Goal: Obtain resource: Download file/media

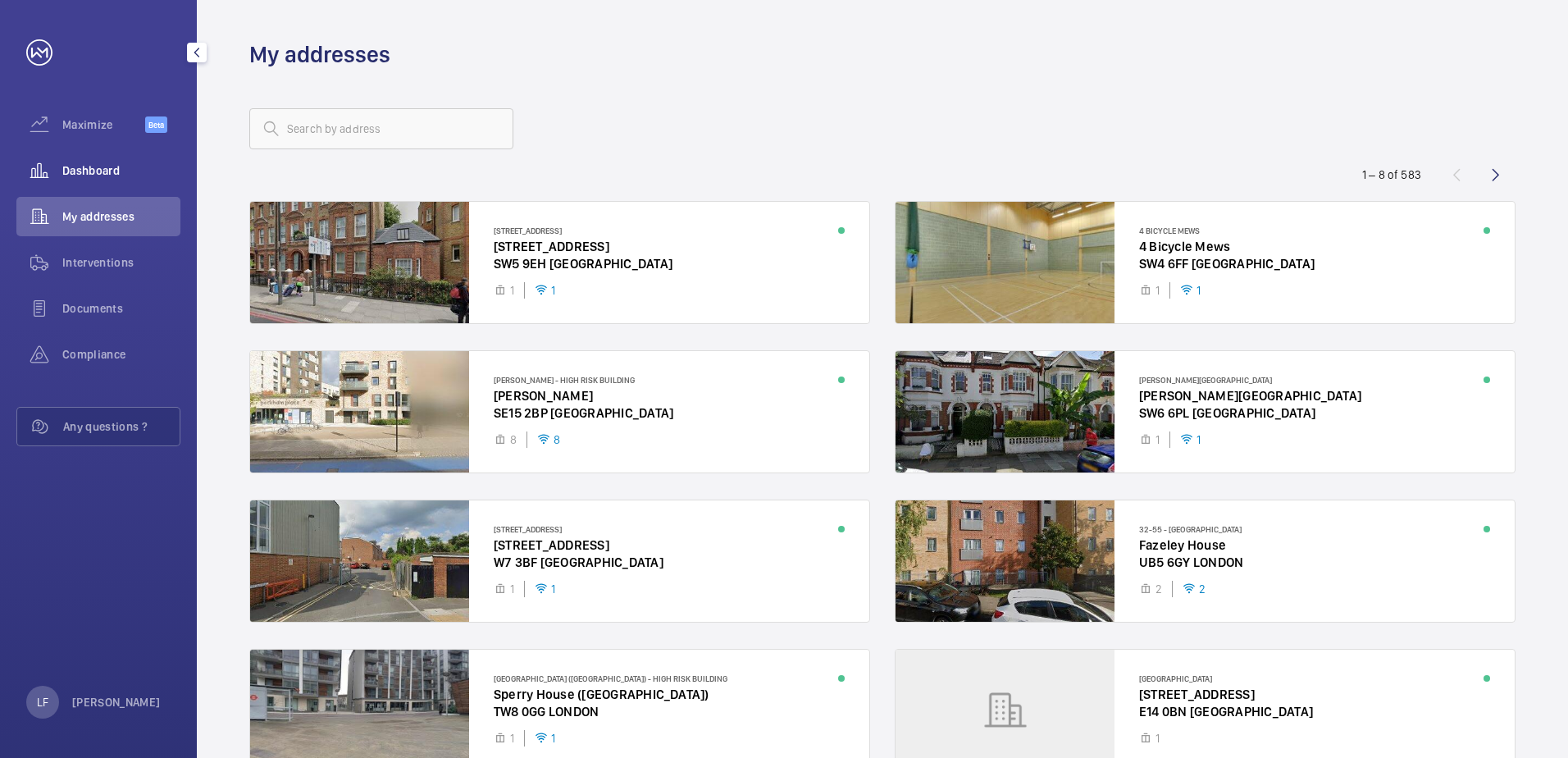
click at [94, 178] on span "Dashboard" at bounding box center [121, 170] width 118 height 16
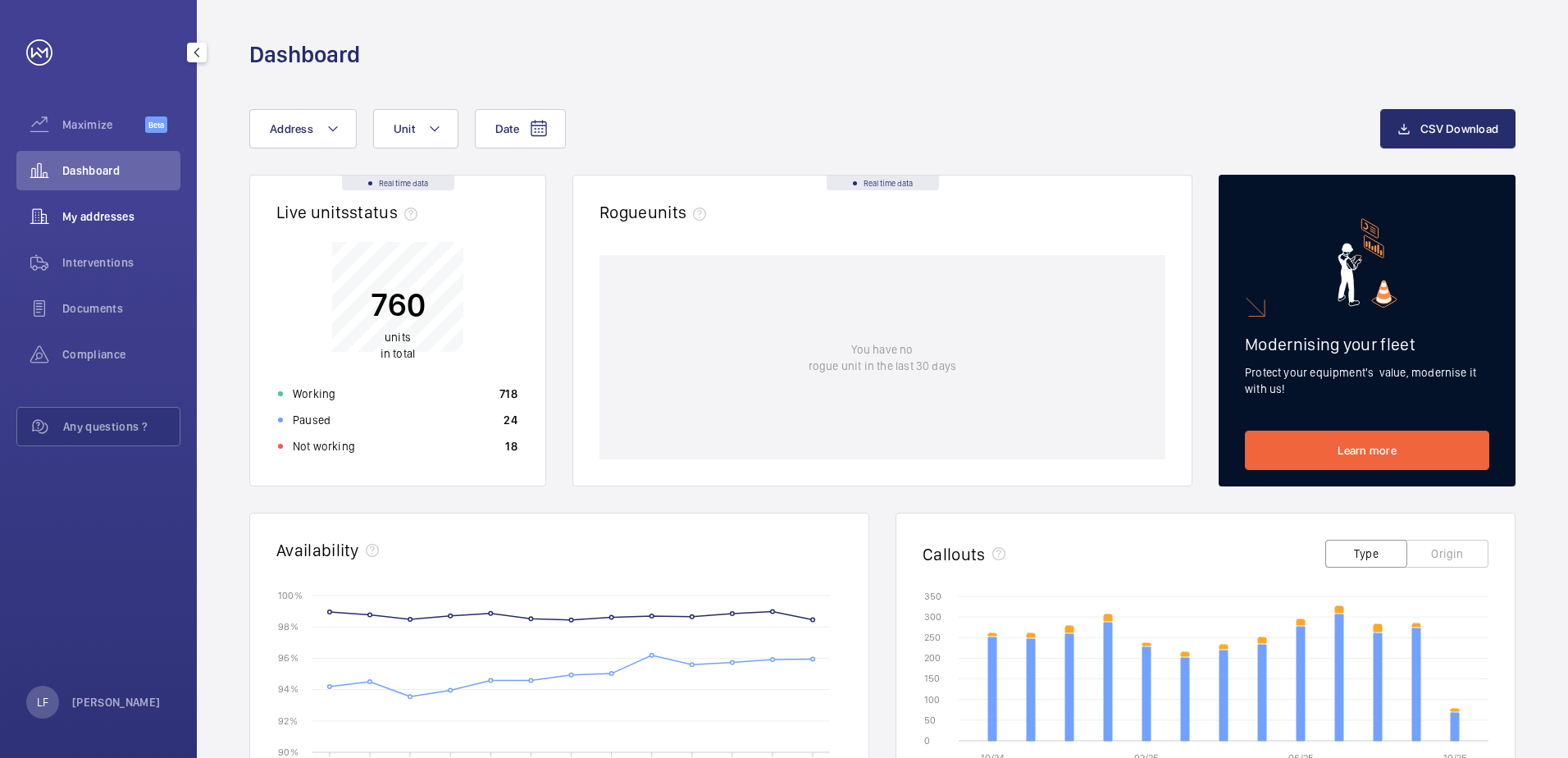
click at [98, 220] on span "My addresses" at bounding box center [121, 216] width 118 height 16
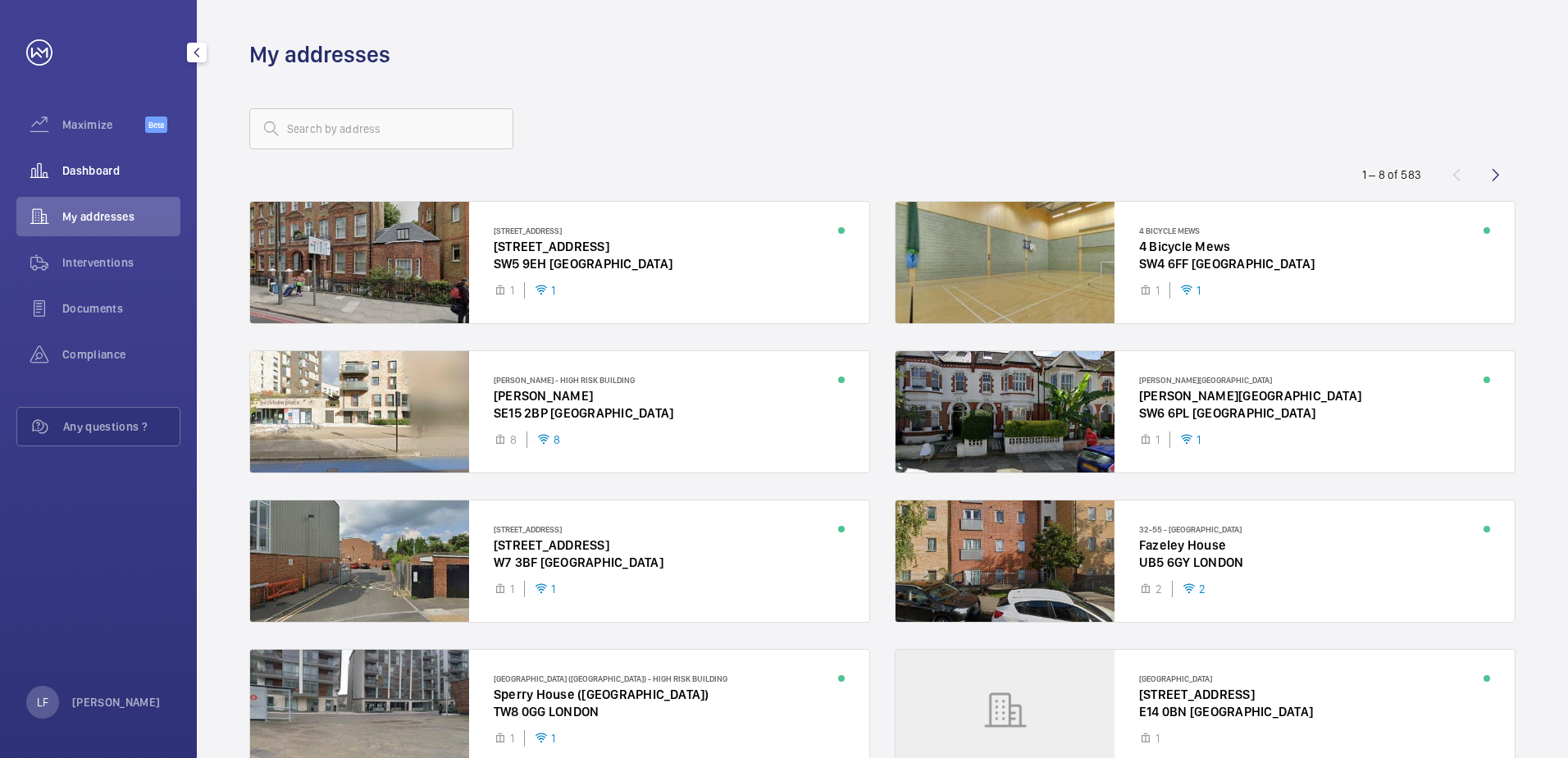
click at [99, 181] on div "Dashboard" at bounding box center [98, 171] width 164 height 39
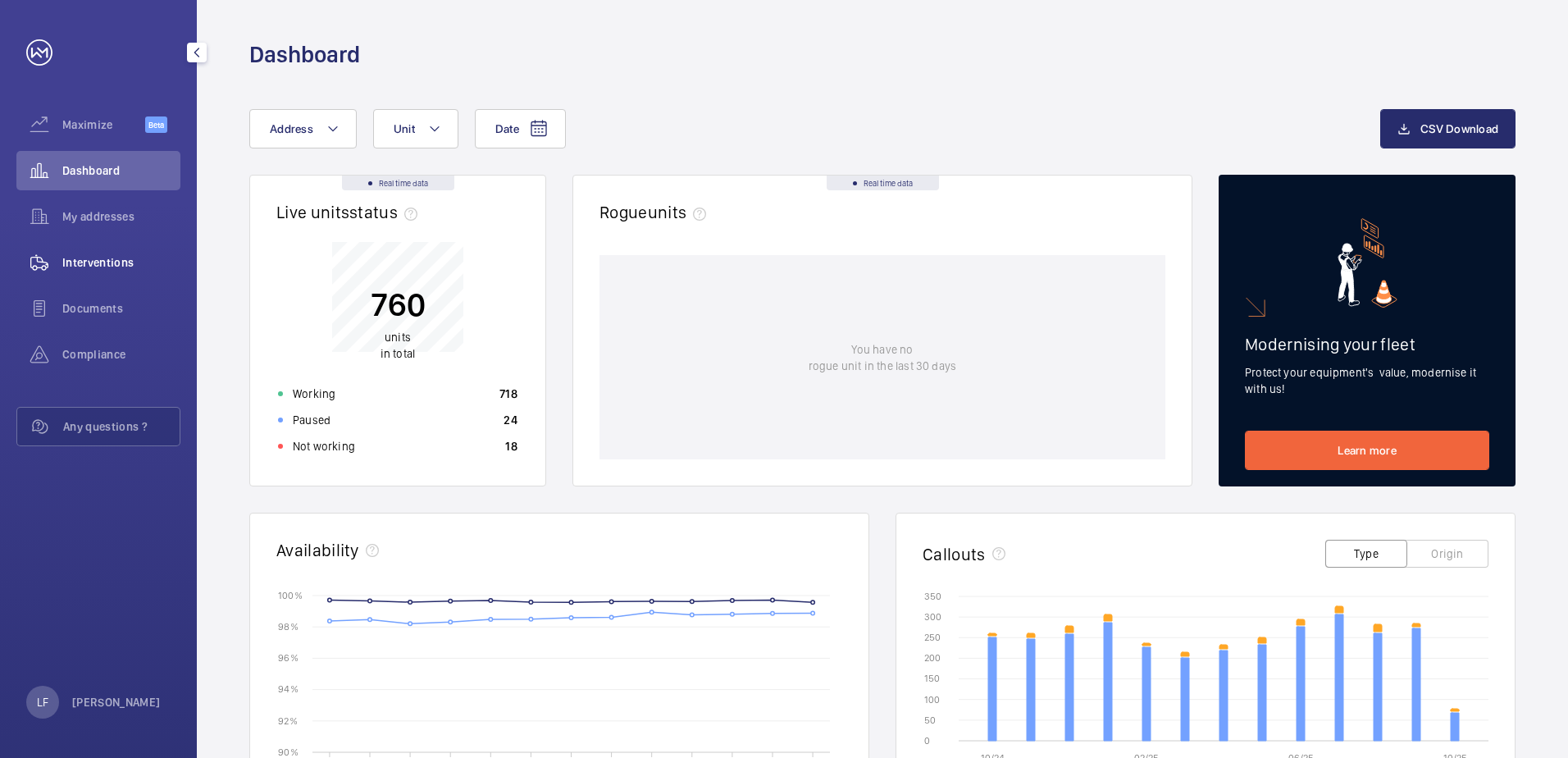
click at [95, 258] on span "Interventions" at bounding box center [121, 262] width 118 height 16
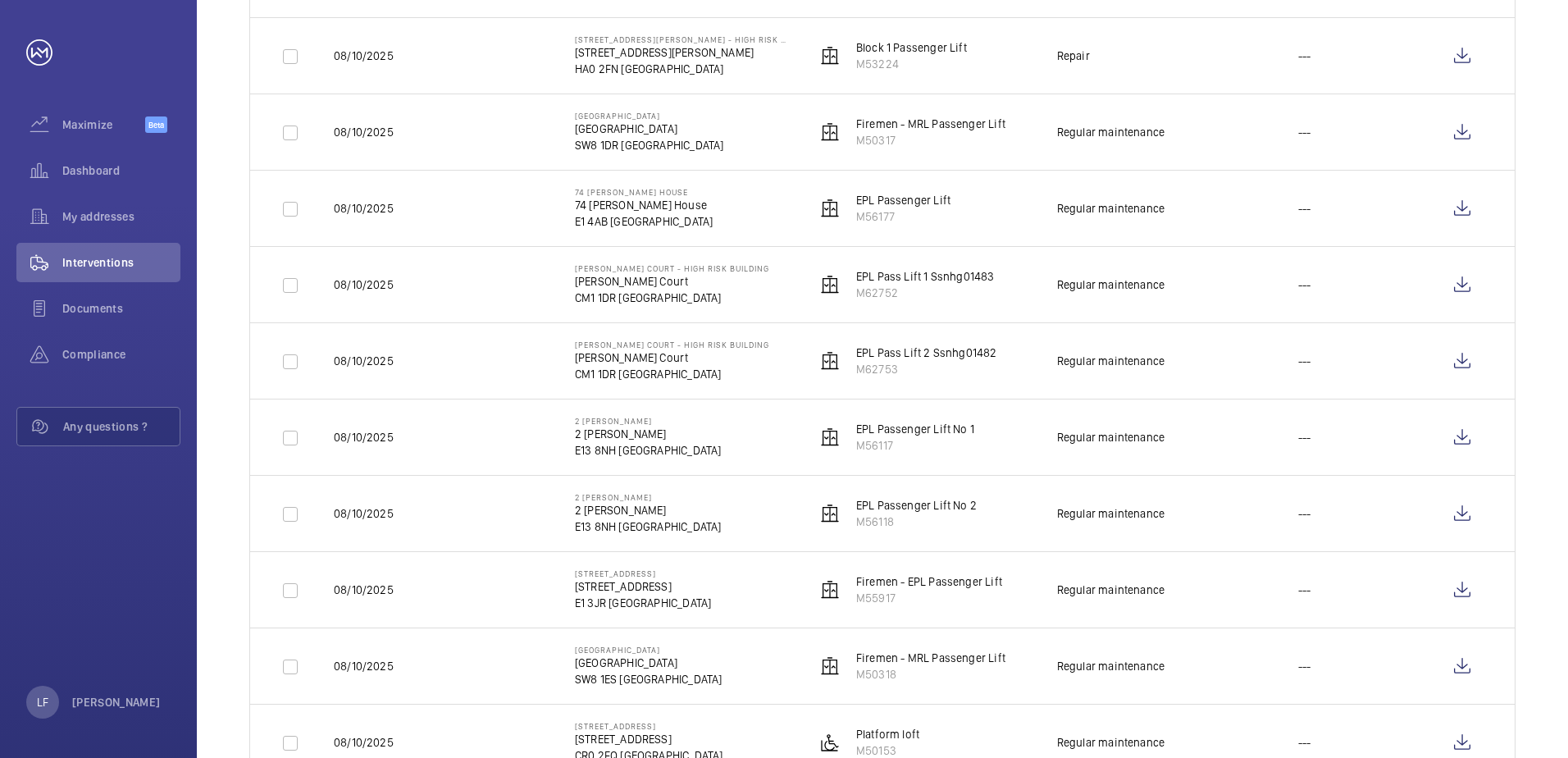
scroll to position [984, 0]
click at [113, 224] on span "My addresses" at bounding box center [121, 216] width 118 height 16
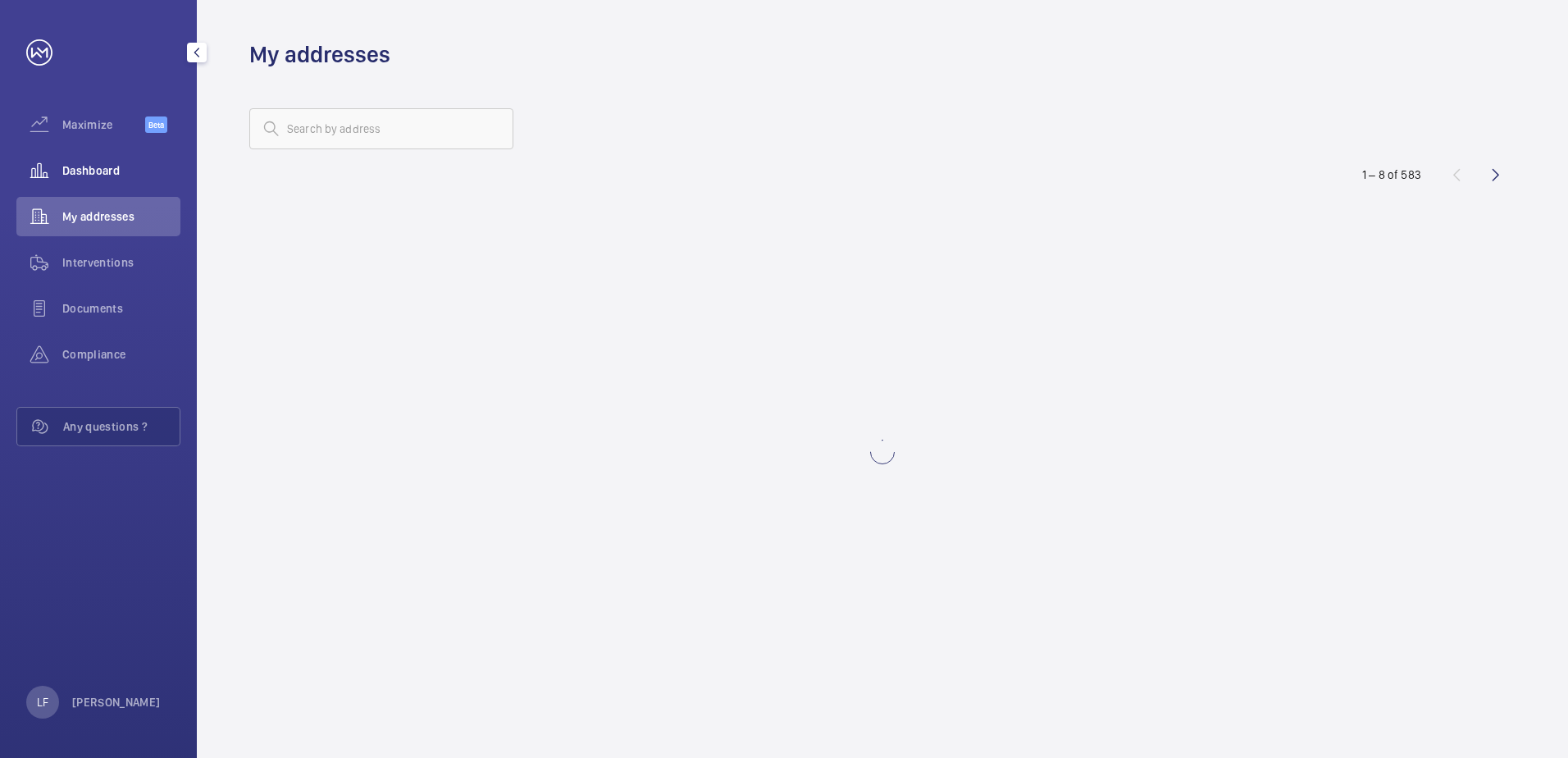
click at [102, 180] on div "Dashboard" at bounding box center [98, 171] width 164 height 39
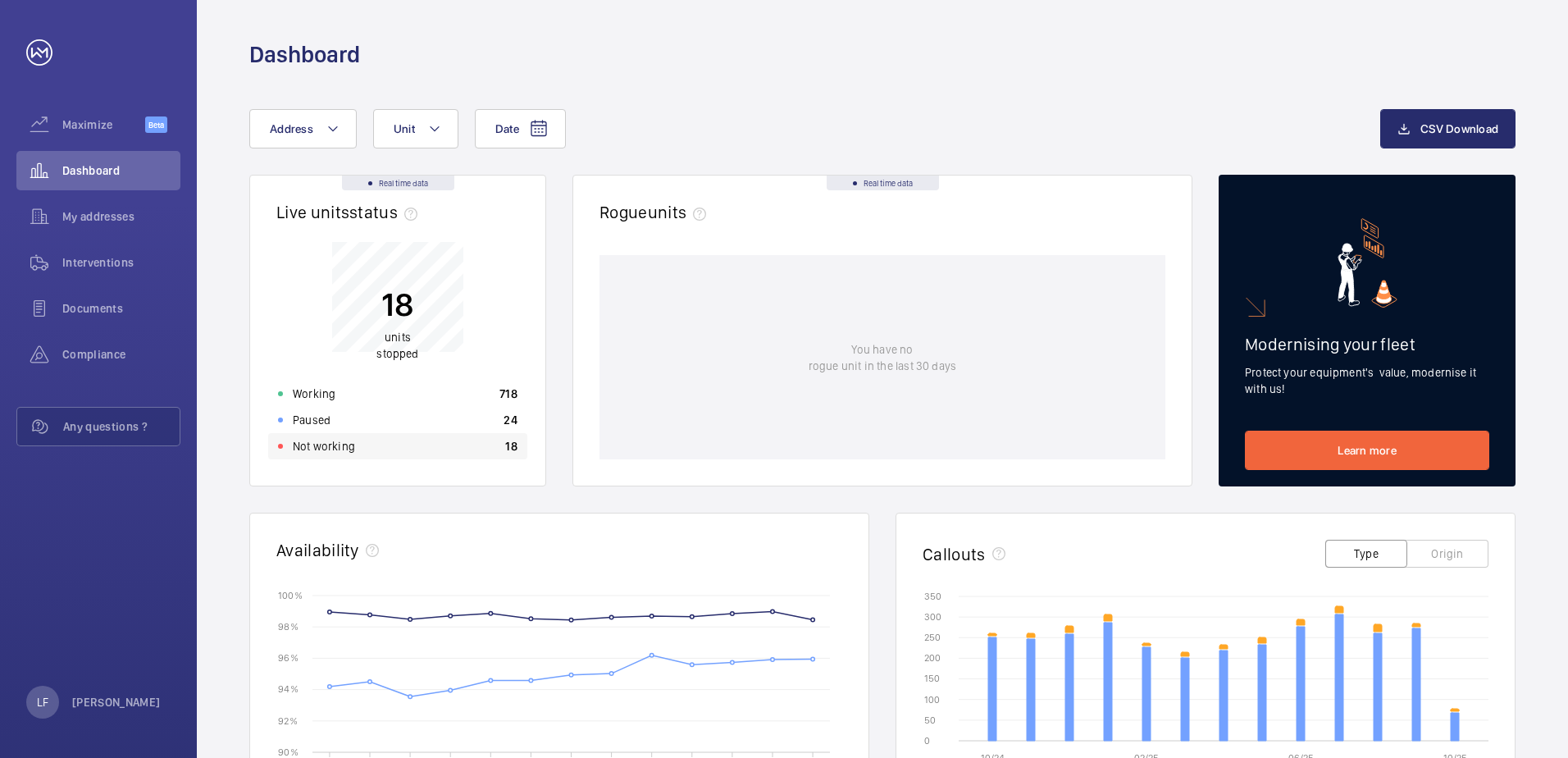
click at [389, 449] on div "Not working 18" at bounding box center [397, 446] width 259 height 26
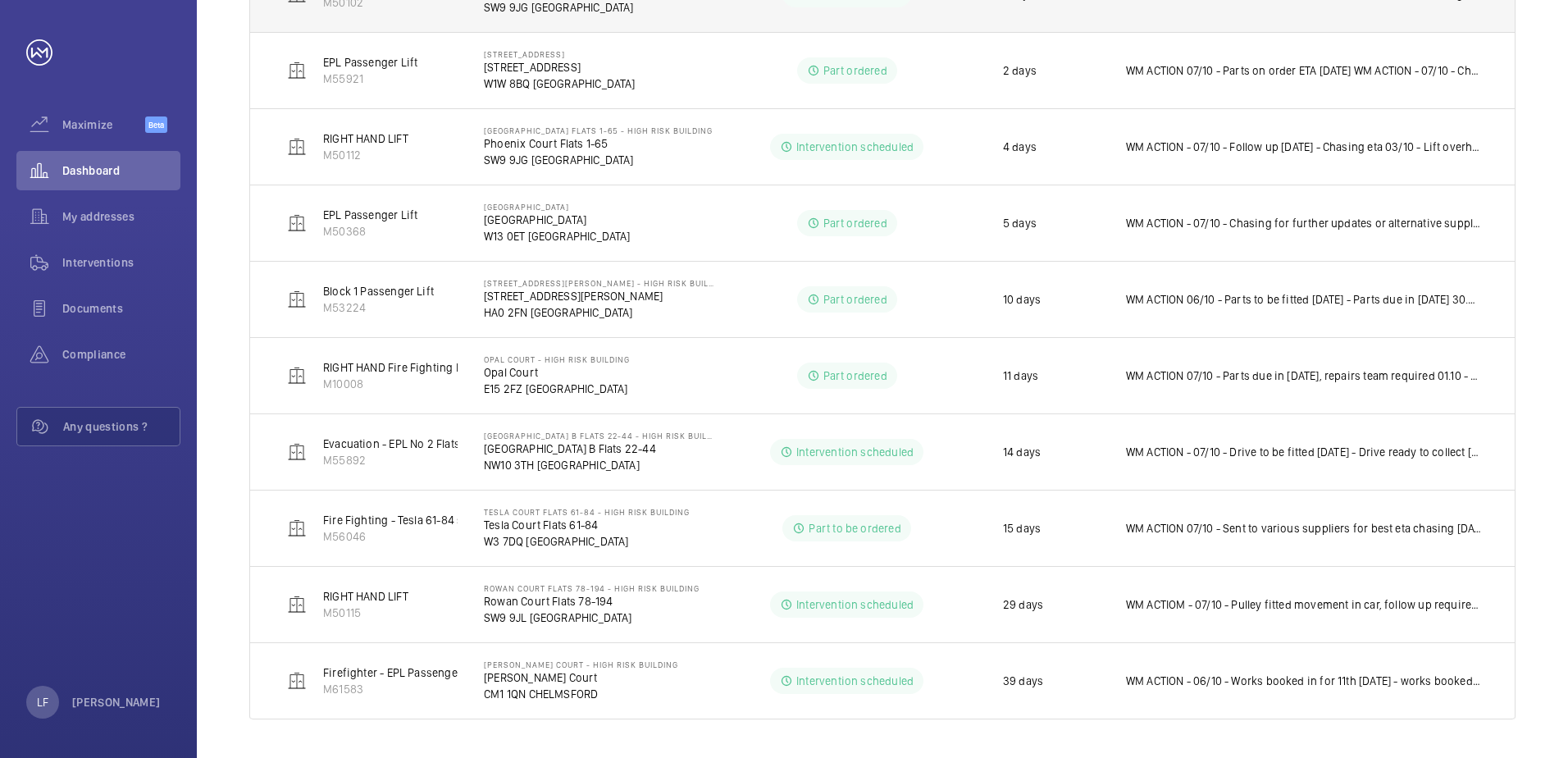
scroll to position [623, 0]
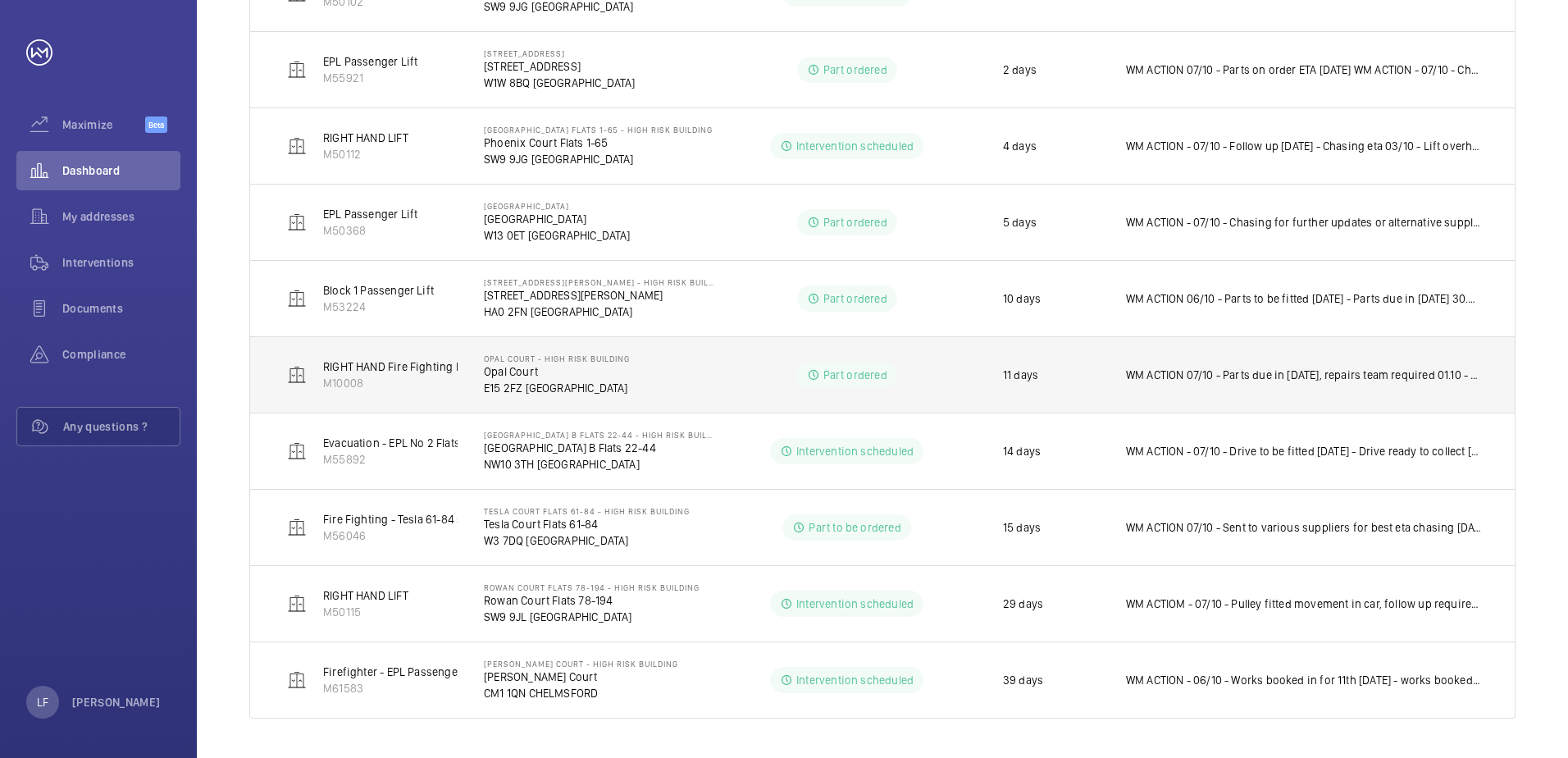
click at [544, 375] on p "Opal Court" at bounding box center [557, 371] width 146 height 16
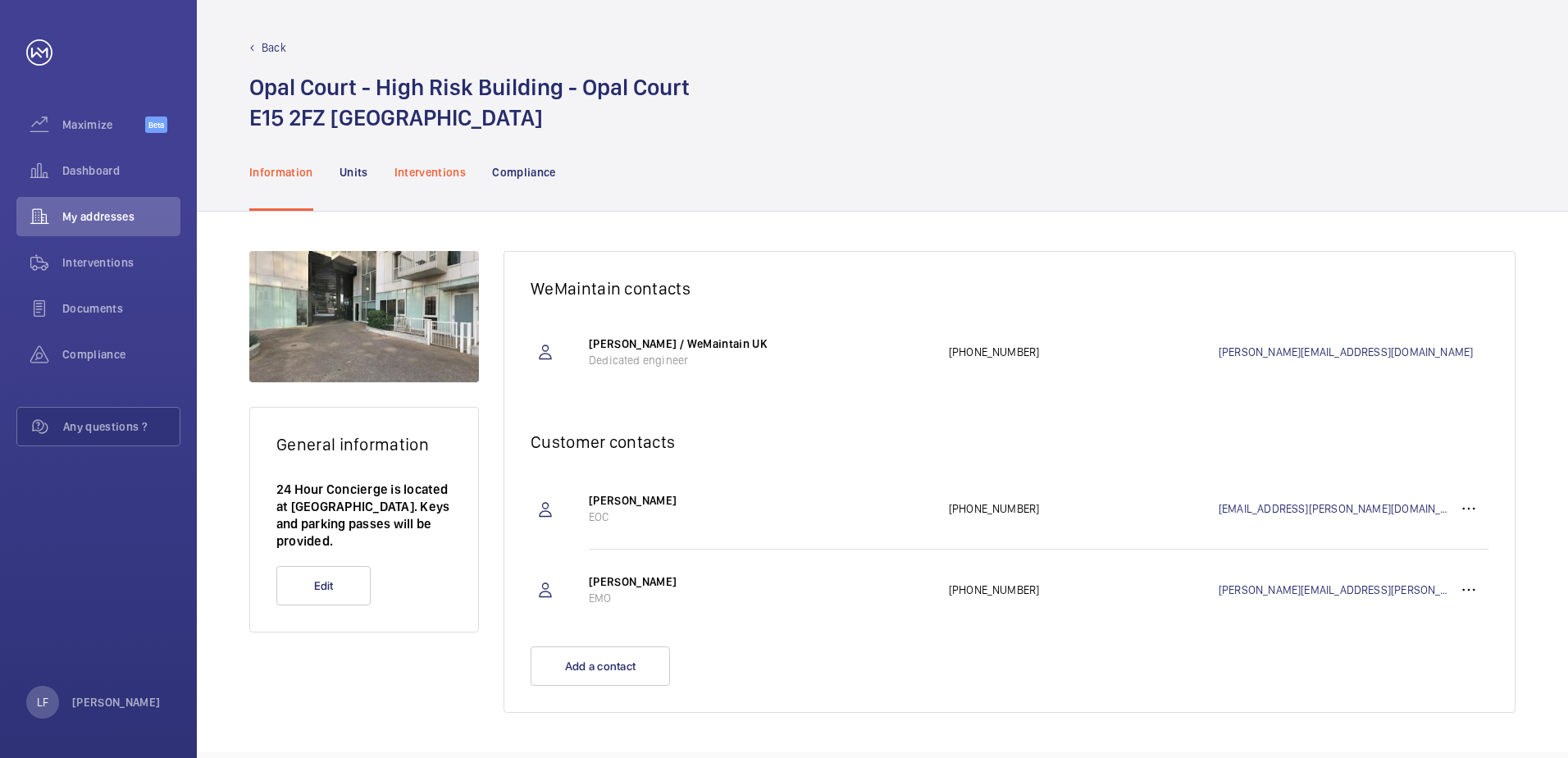
click at [426, 171] on p "Interventions" at bounding box center [430, 171] width 72 height 16
click at [115, 221] on span "My addresses" at bounding box center [121, 216] width 118 height 16
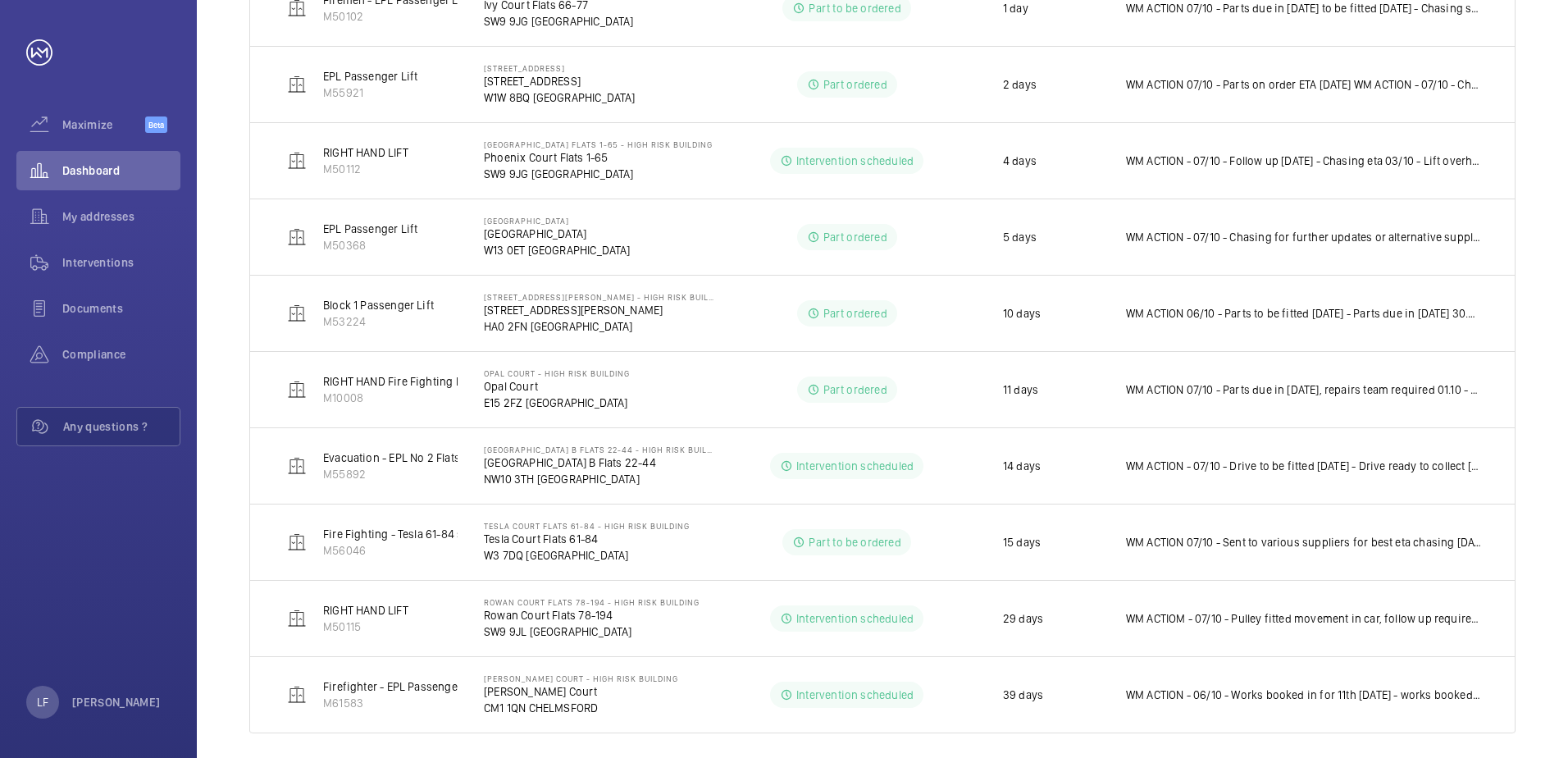
scroll to position [623, 0]
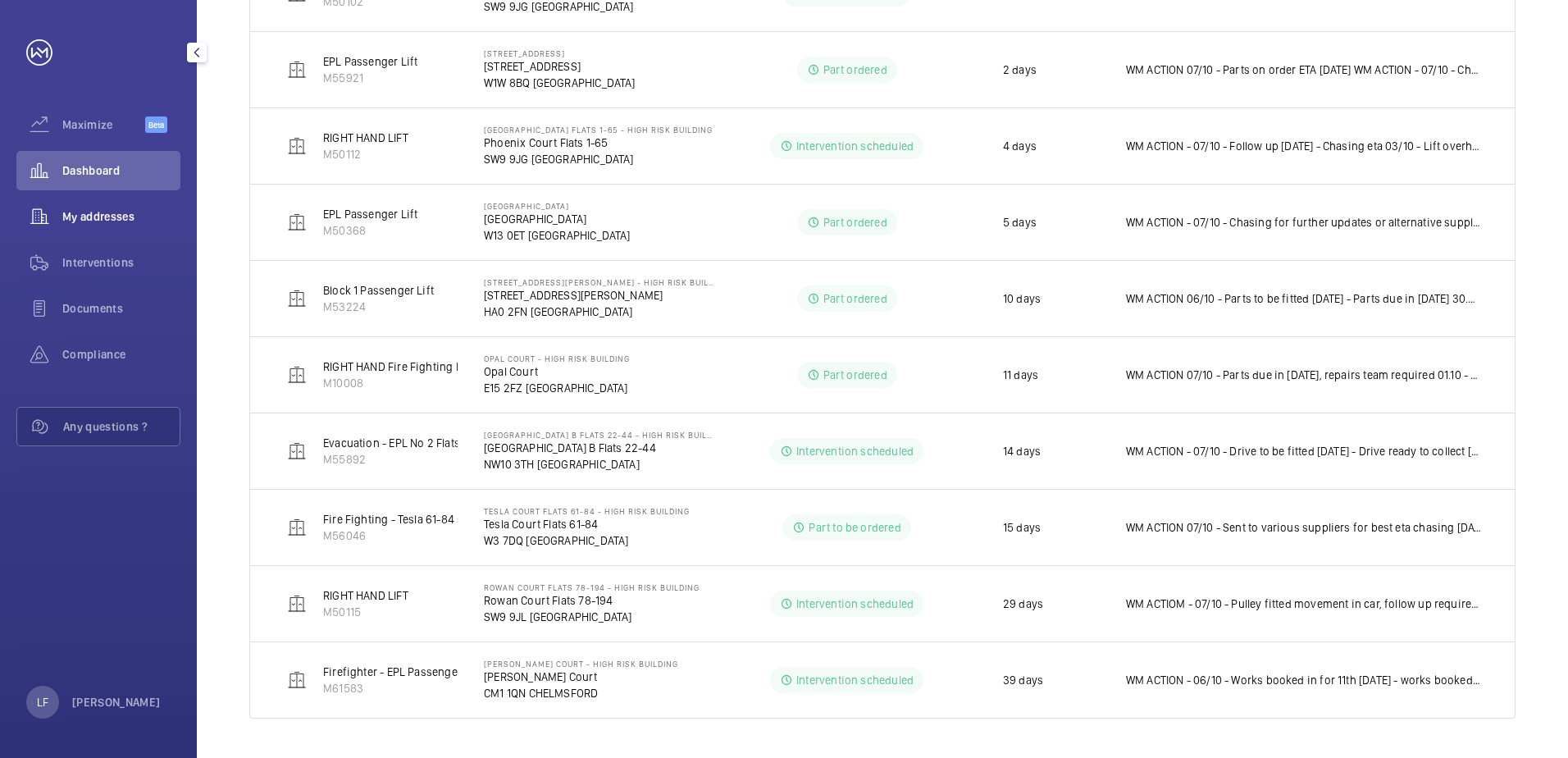
click at [86, 222] on span "My addresses" at bounding box center [121, 216] width 118 height 16
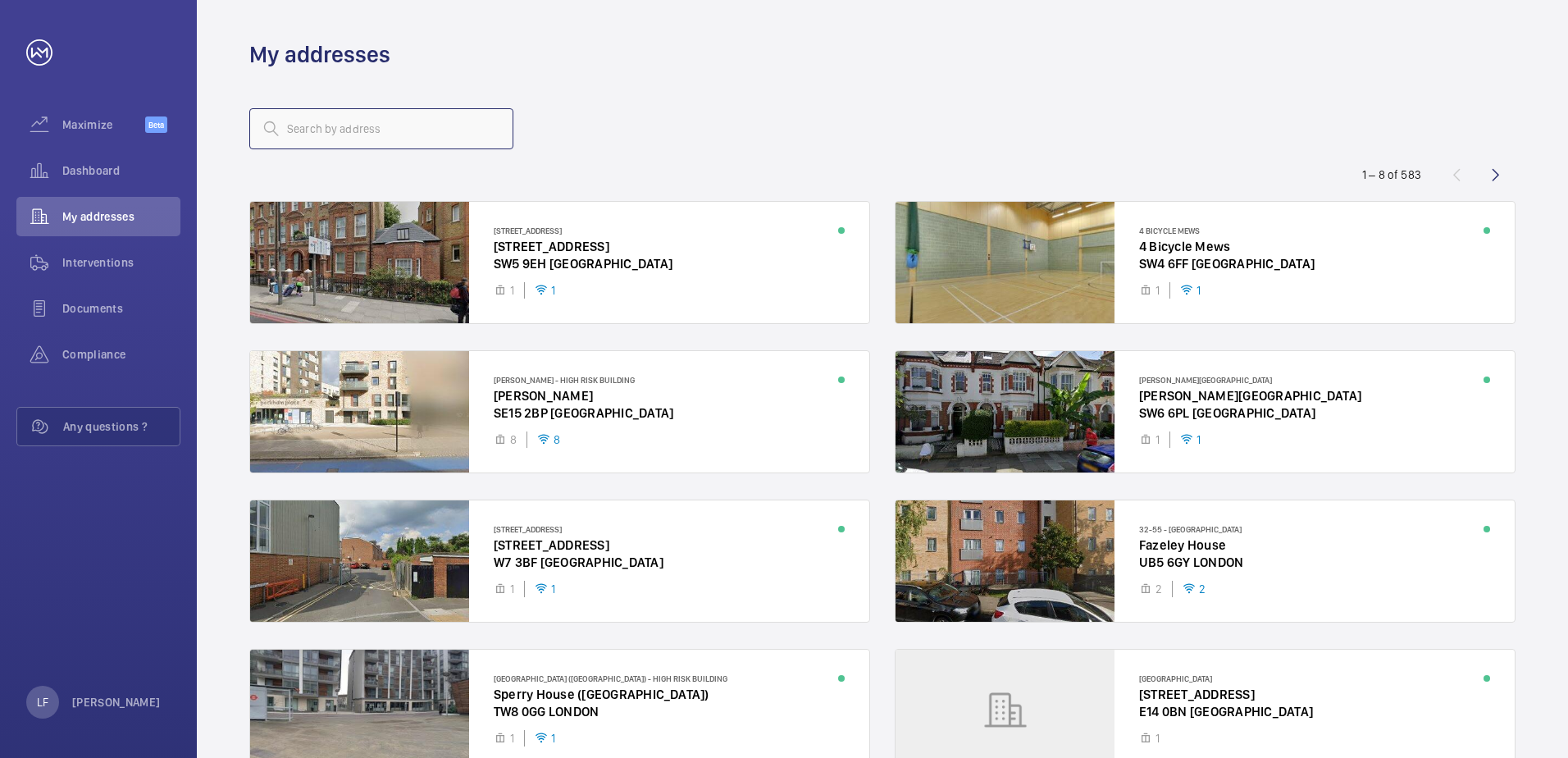
click at [289, 140] on input "text" at bounding box center [381, 129] width 264 height 41
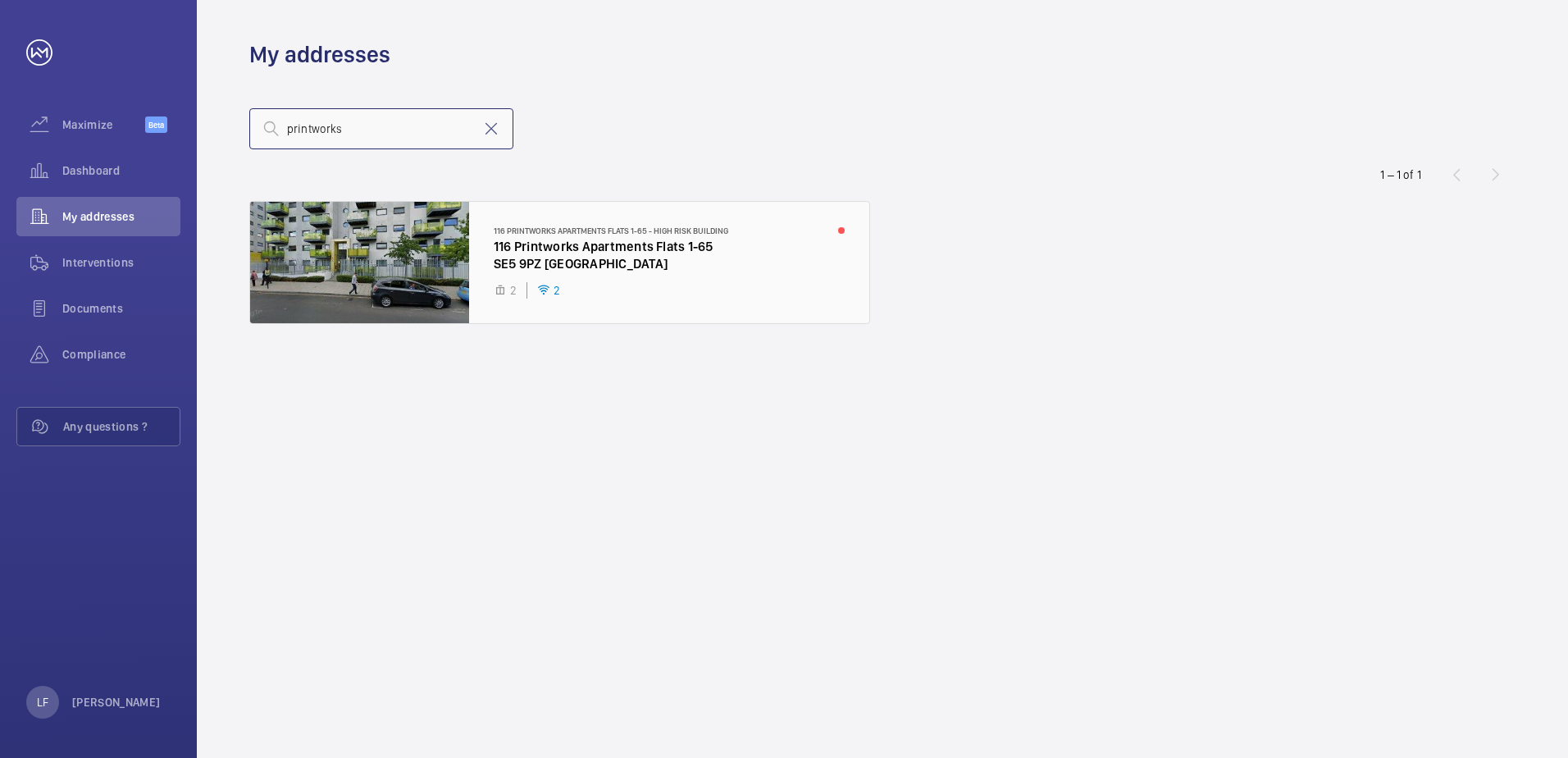
type input "printworks"
click at [533, 267] on div at bounding box center [559, 262] width 619 height 121
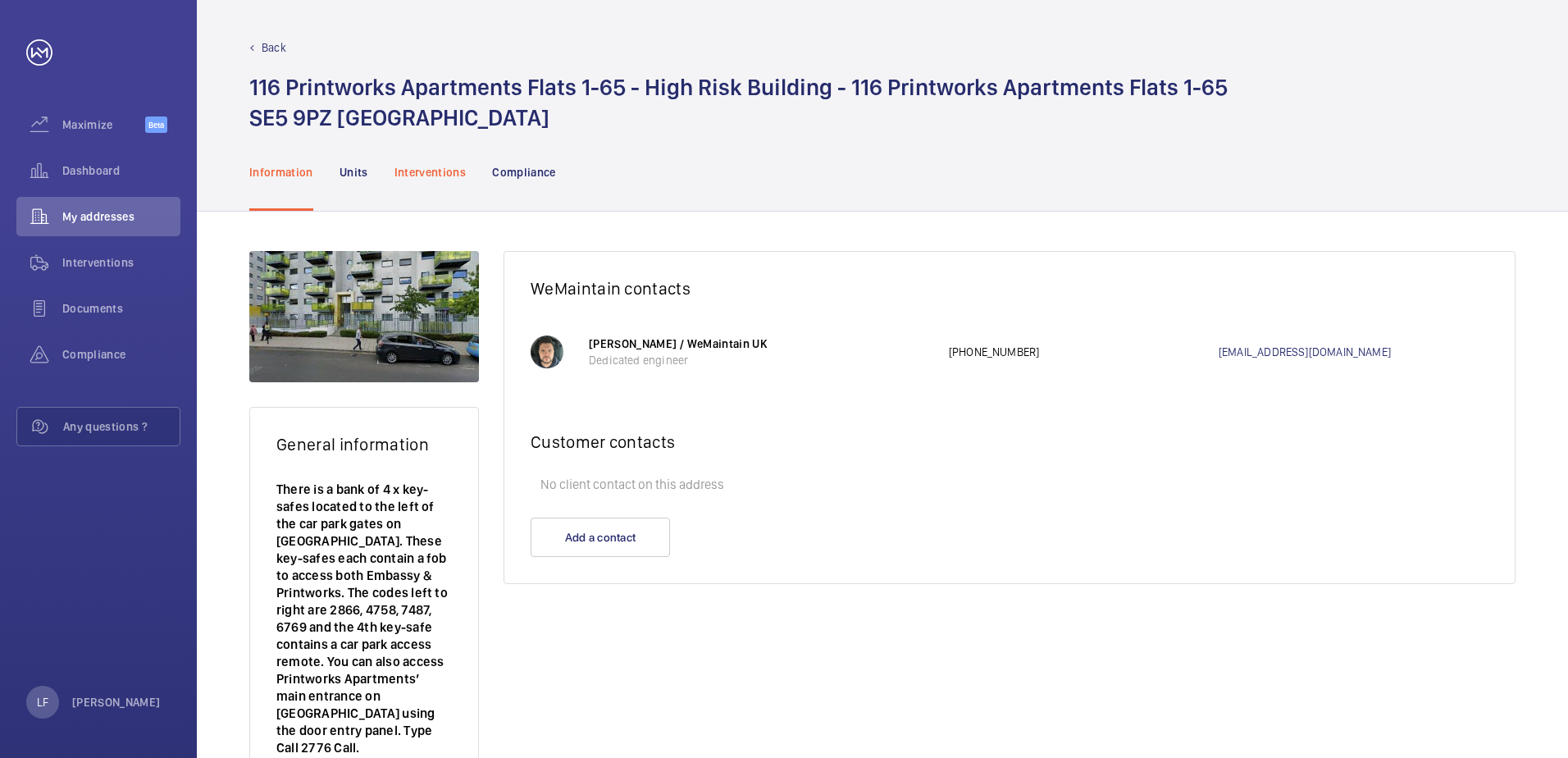
click at [423, 179] on p "Interventions" at bounding box center [430, 171] width 72 height 16
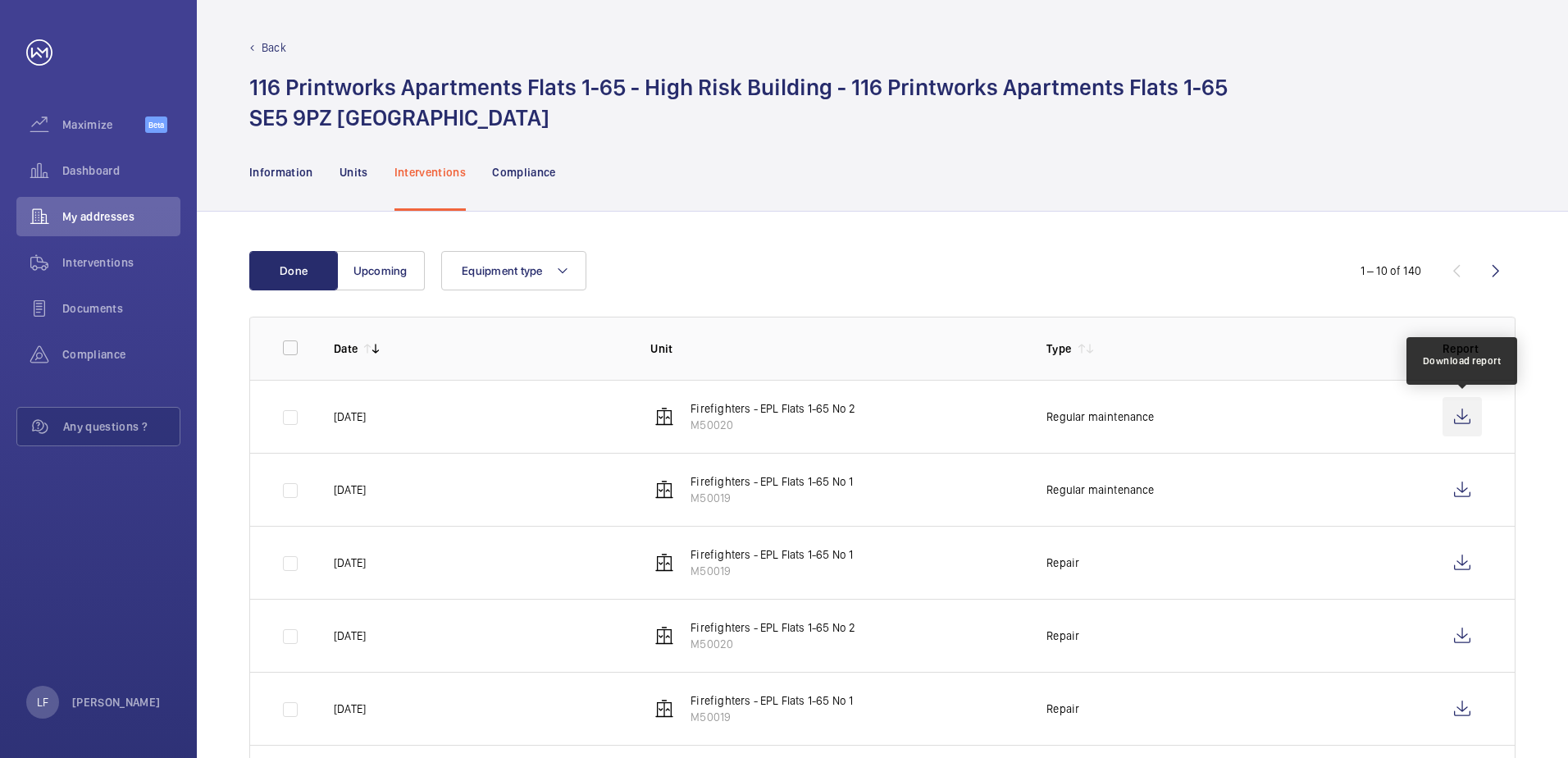
click at [1456, 418] on wm-front-icon-button at bounding box center [1463, 417] width 39 height 39
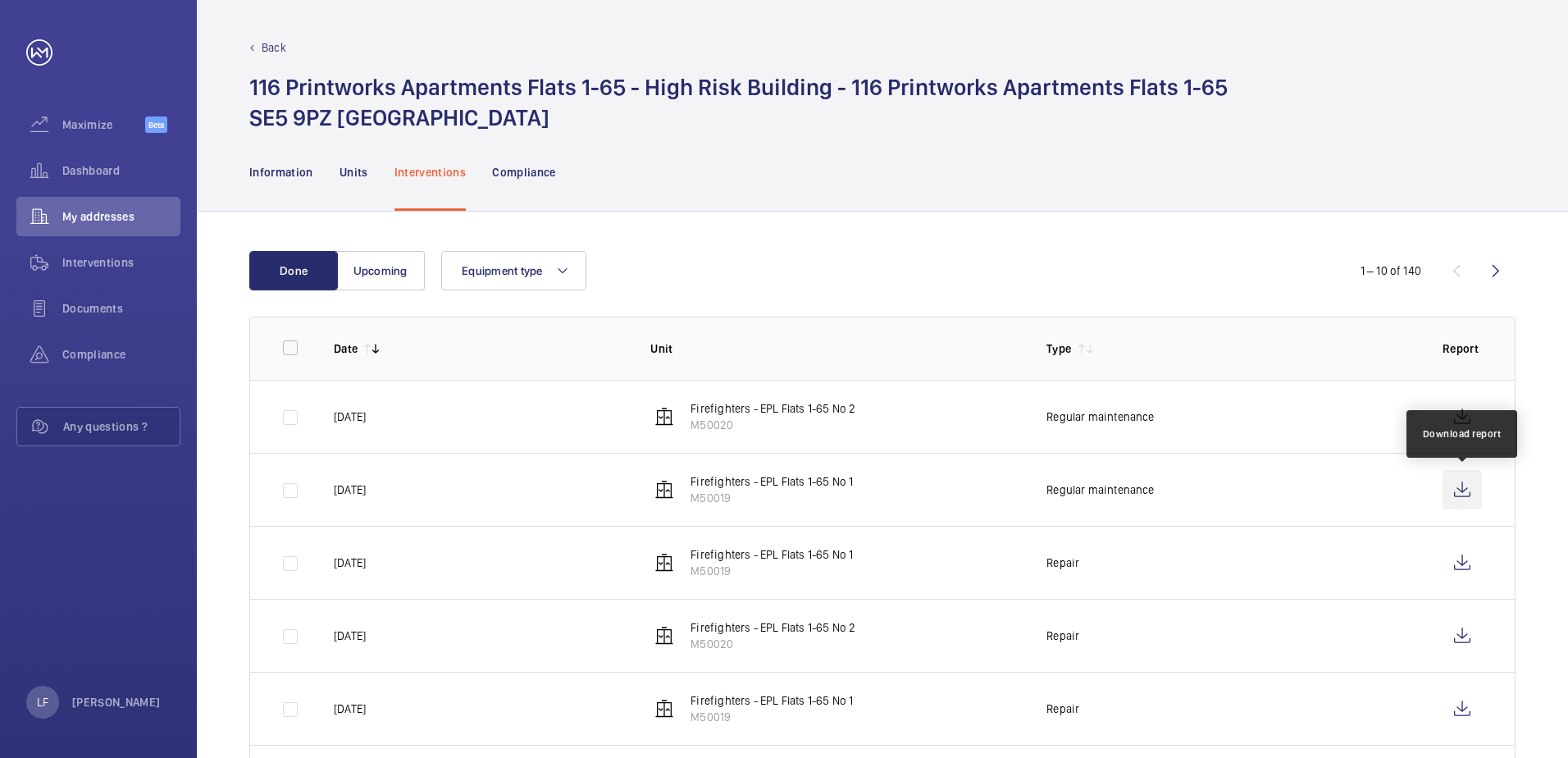
click at [1459, 495] on wm-front-icon-button at bounding box center [1463, 490] width 39 height 39
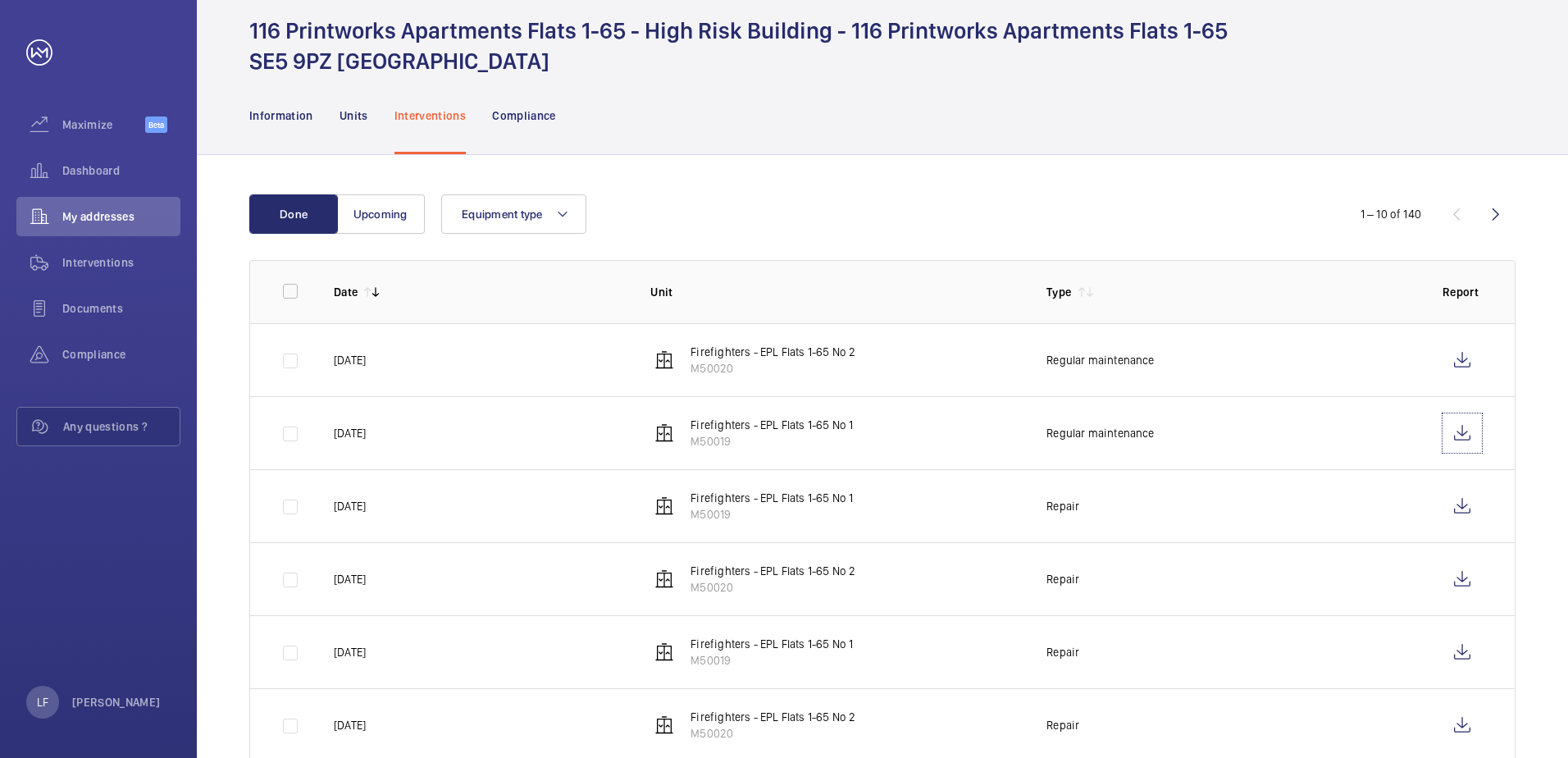
scroll to position [82, 0]
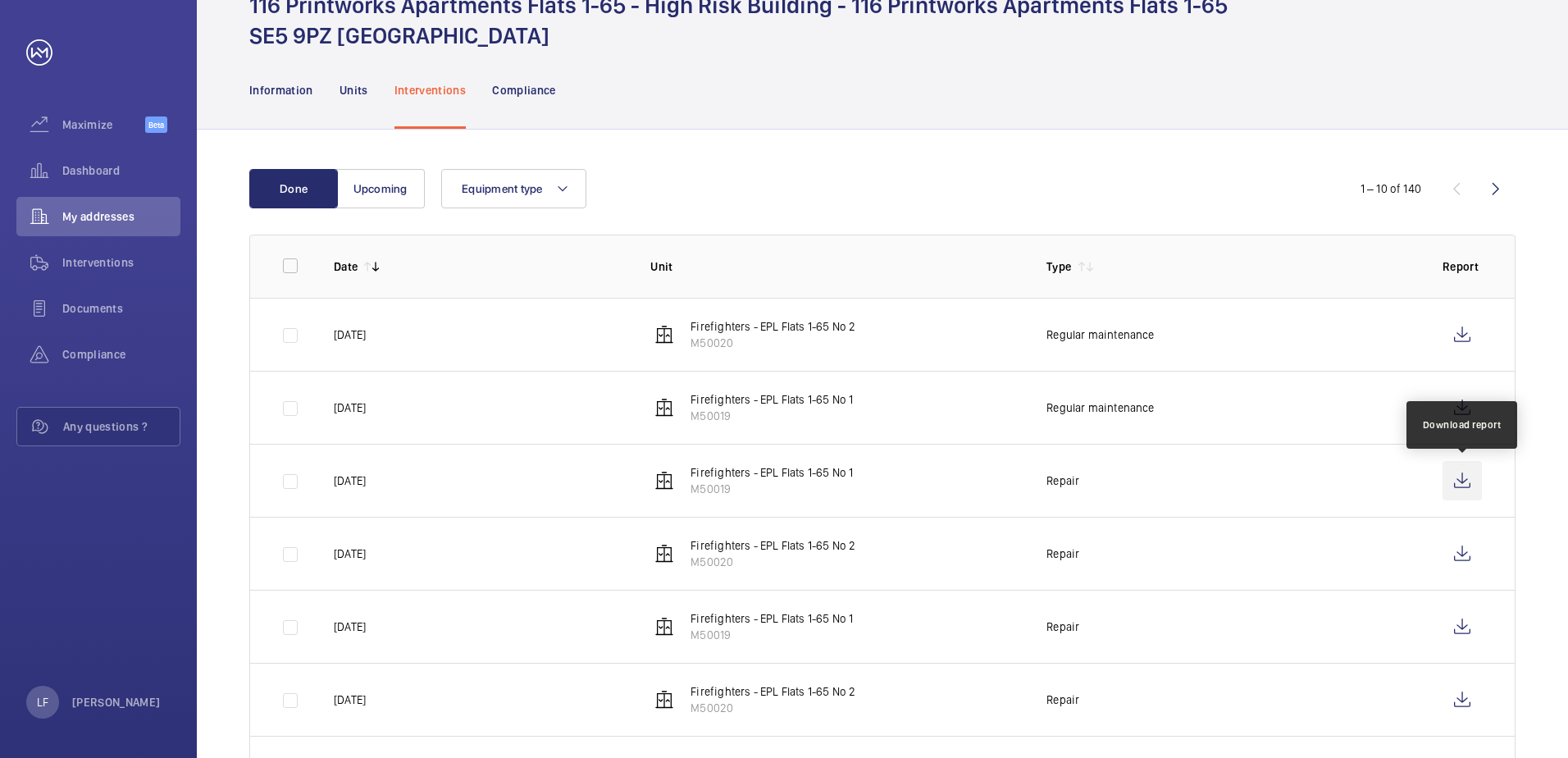
click at [1443, 494] on wm-front-icon-button at bounding box center [1463, 480] width 39 height 39
click at [75, 176] on span "Dashboard" at bounding box center [121, 170] width 118 height 16
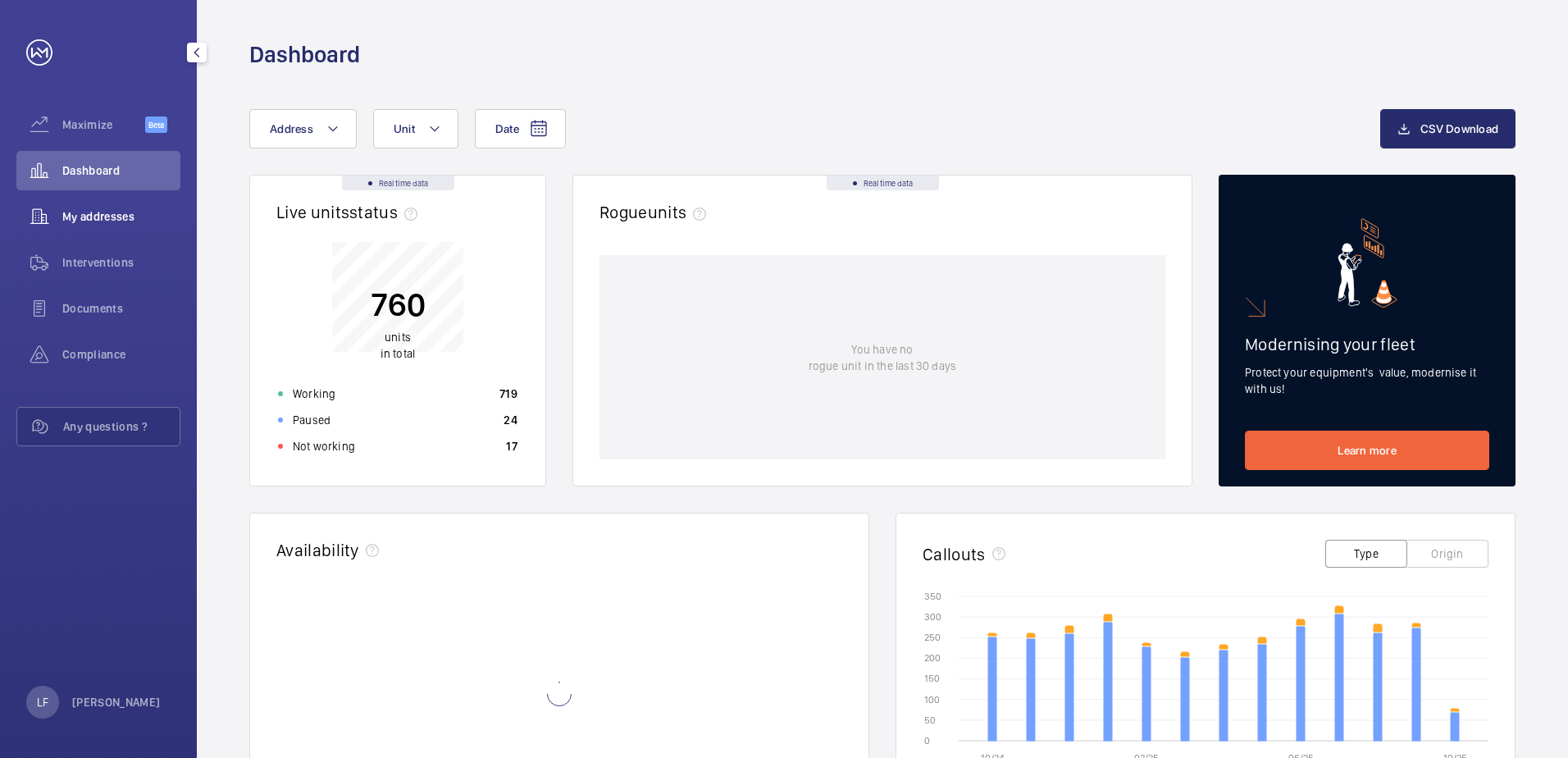
click at [81, 213] on span "My addresses" at bounding box center [121, 216] width 118 height 16
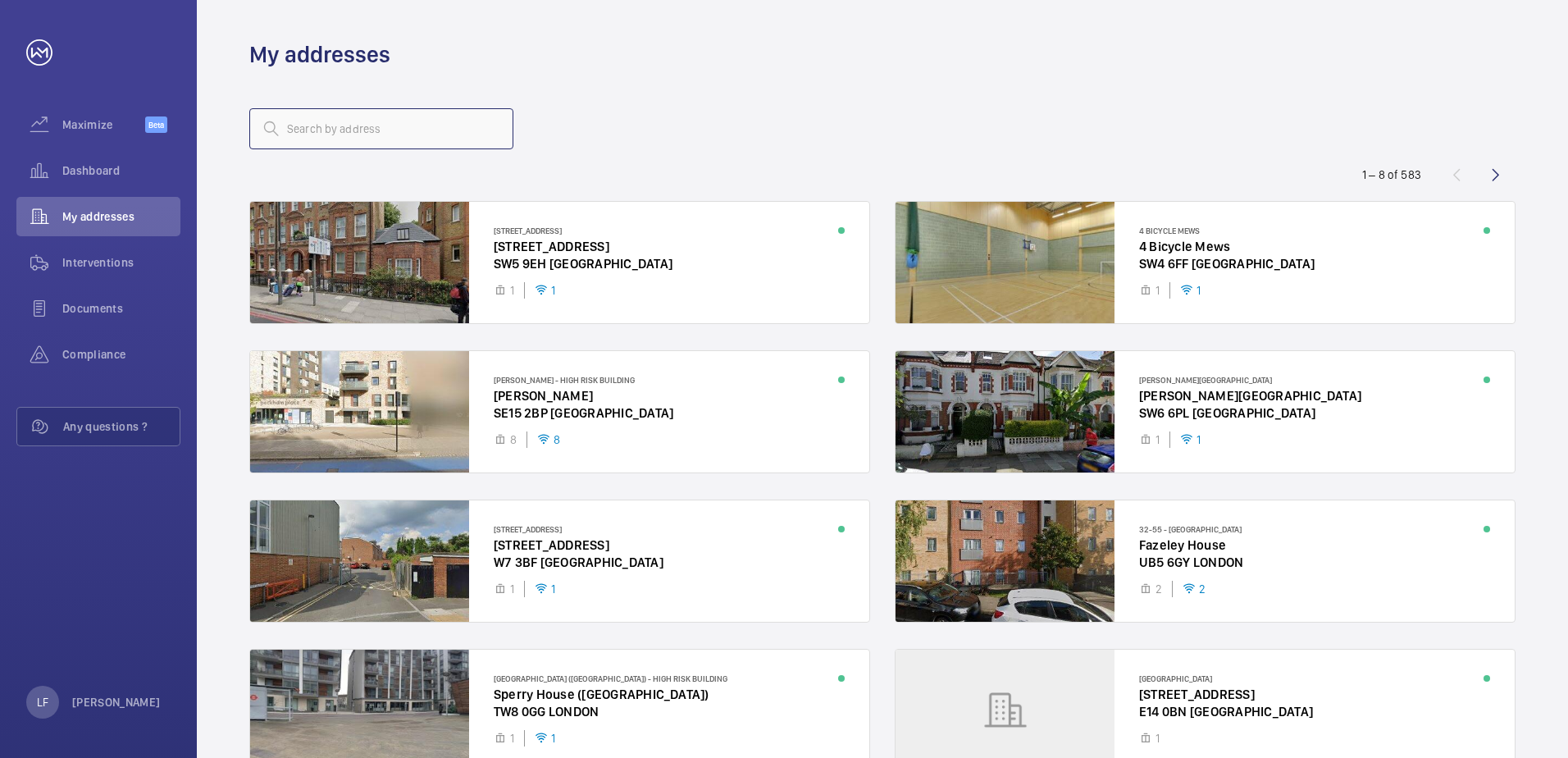
click at [396, 135] on input "text" at bounding box center [381, 129] width 264 height 41
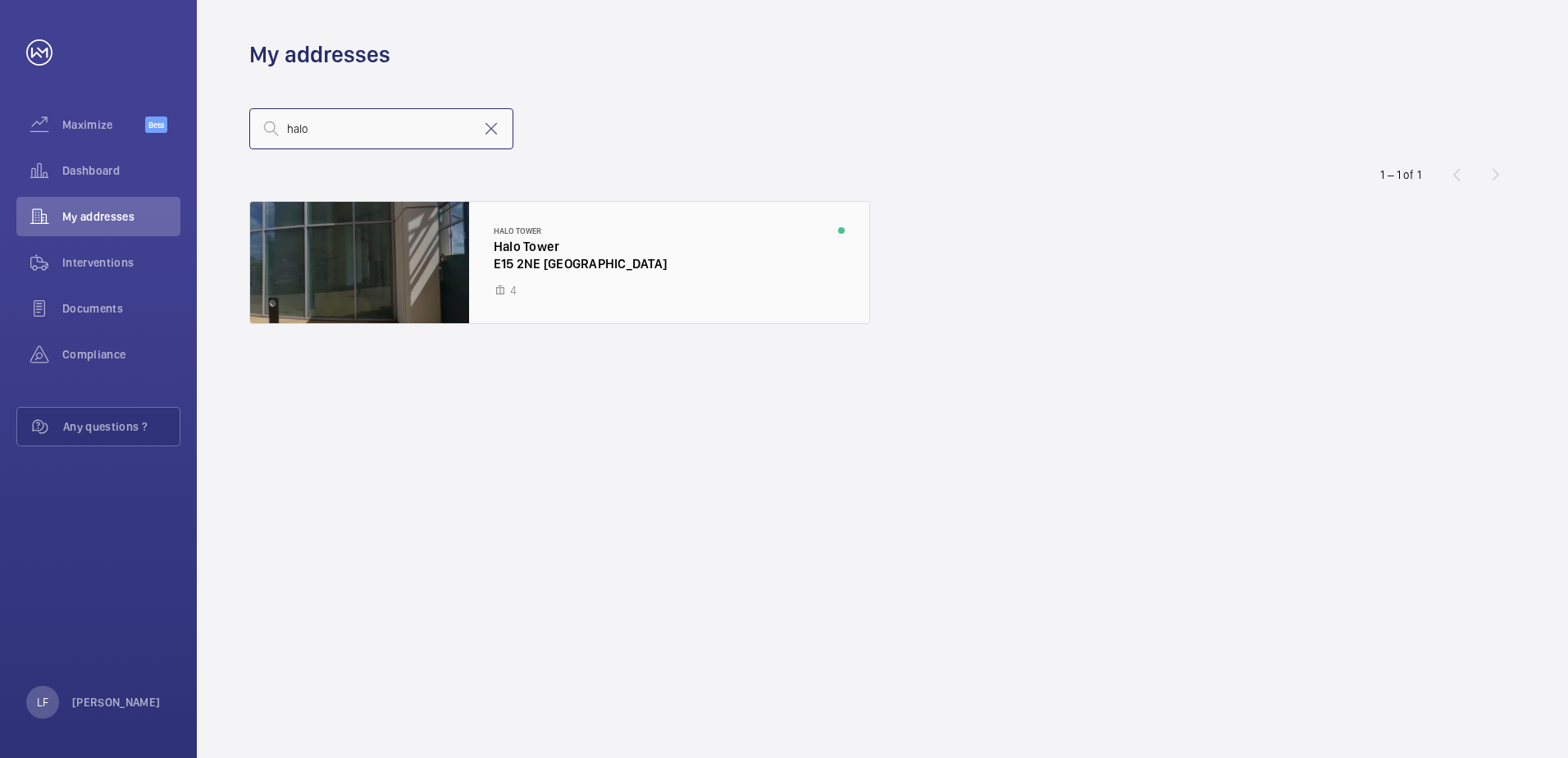
type input "halo"
click at [526, 266] on div at bounding box center [559, 262] width 619 height 121
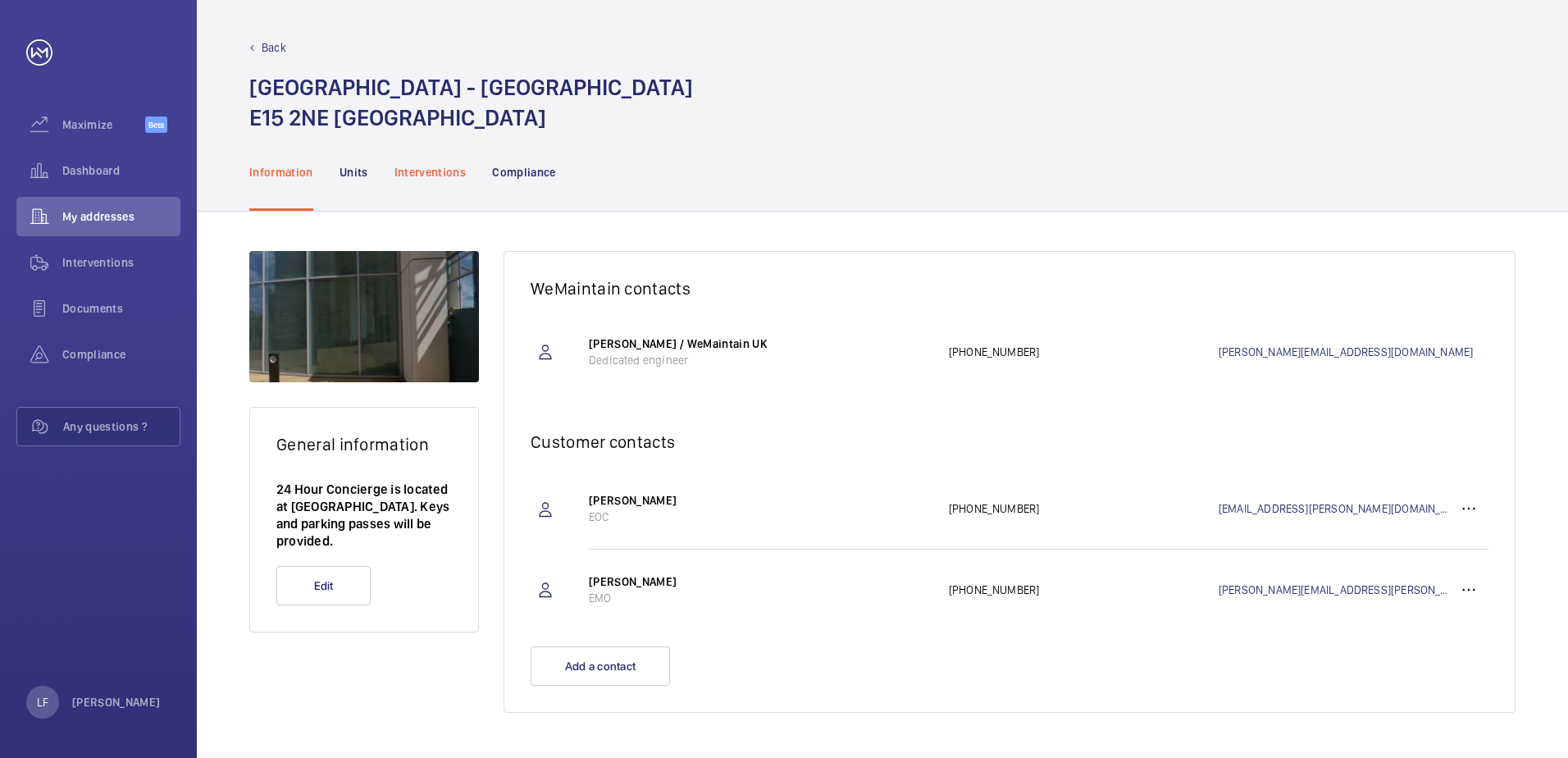
click at [426, 164] on p "Interventions" at bounding box center [430, 171] width 72 height 16
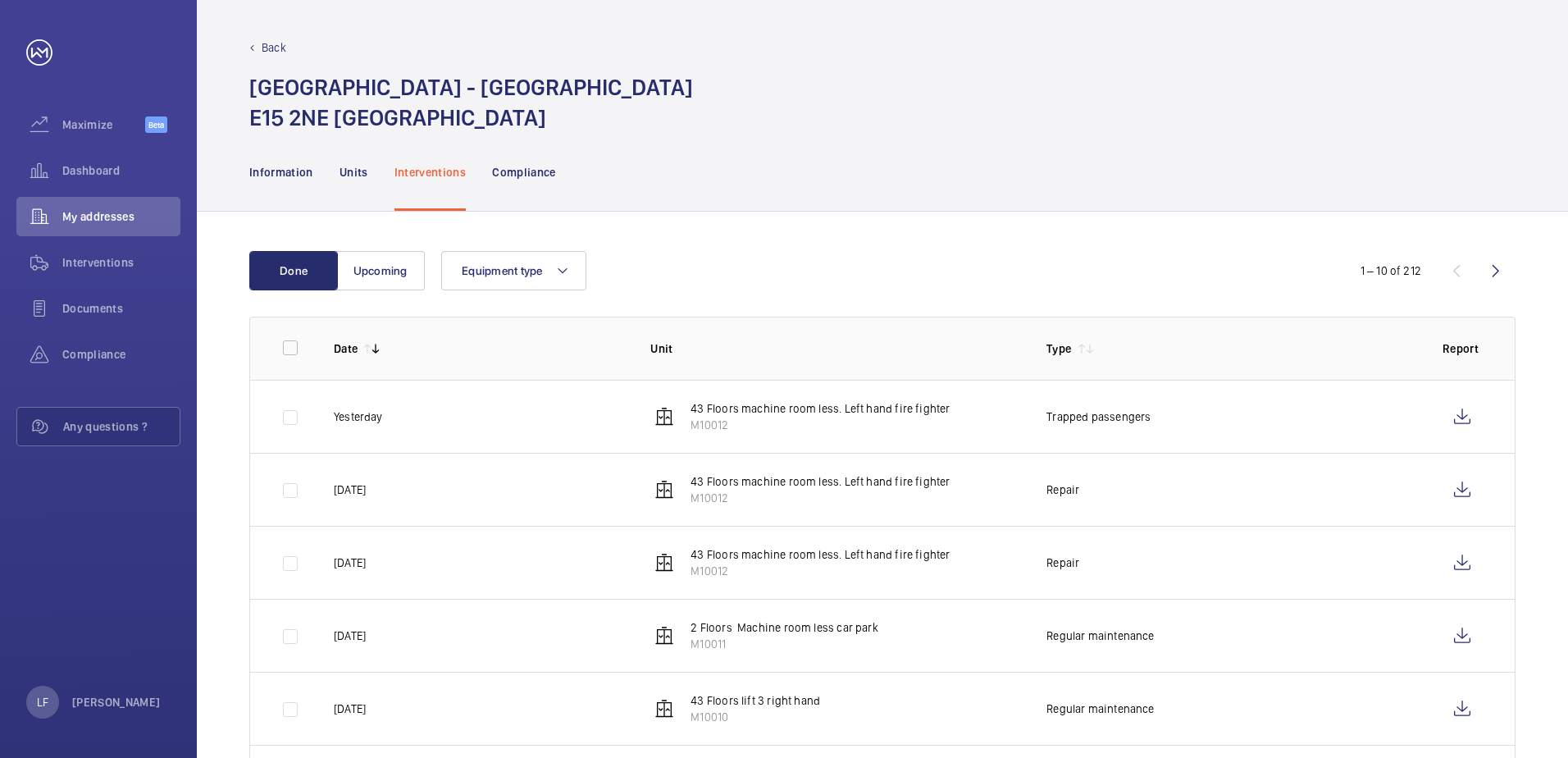
click at [1440, 419] on td at bounding box center [1466, 416] width 98 height 73
click at [1451, 418] on wm-front-icon-button at bounding box center [1463, 417] width 39 height 39
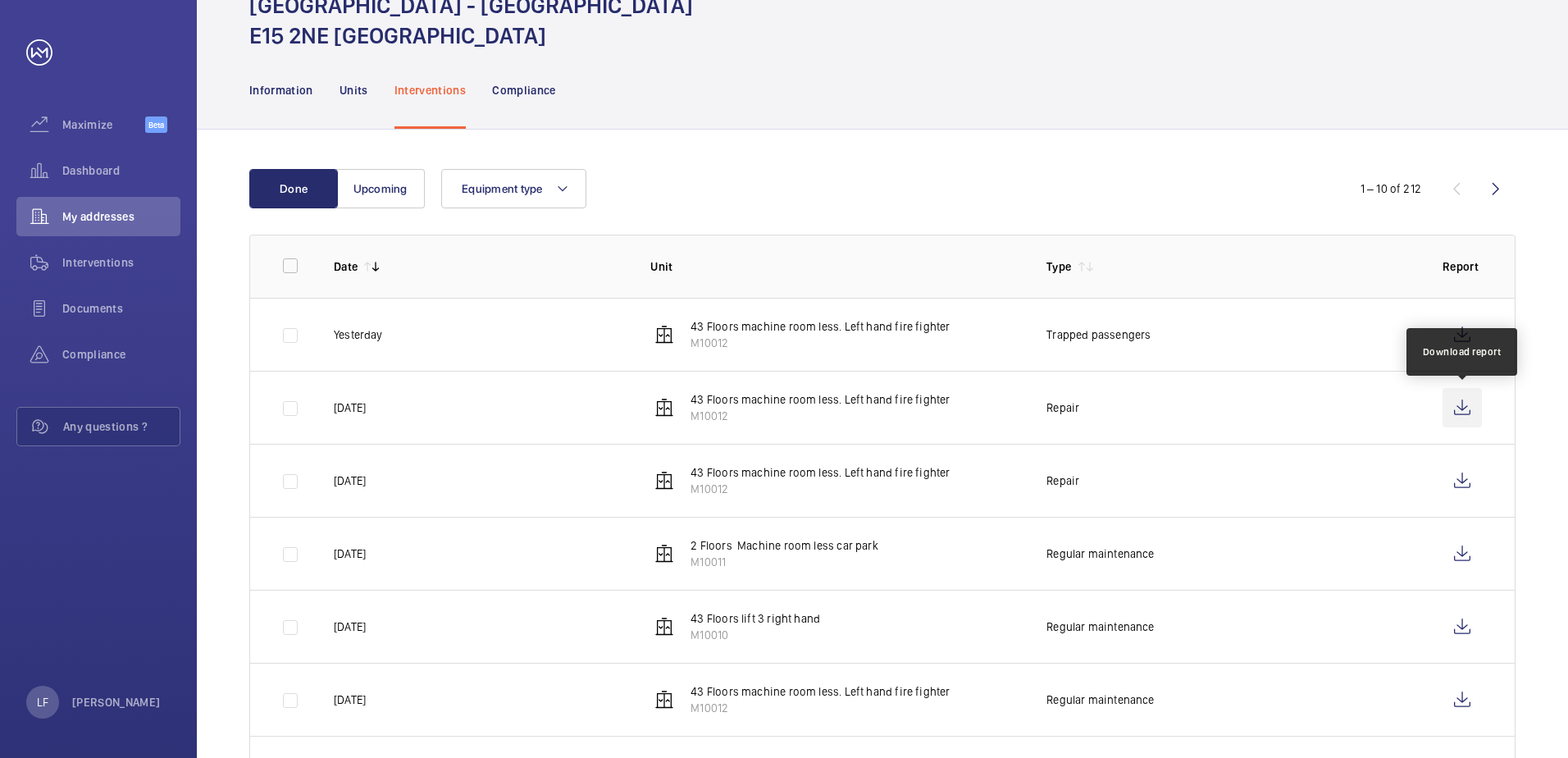
click at [1461, 415] on wm-front-icon-button at bounding box center [1463, 407] width 39 height 39
click at [1454, 480] on wm-front-icon-button at bounding box center [1463, 480] width 39 height 39
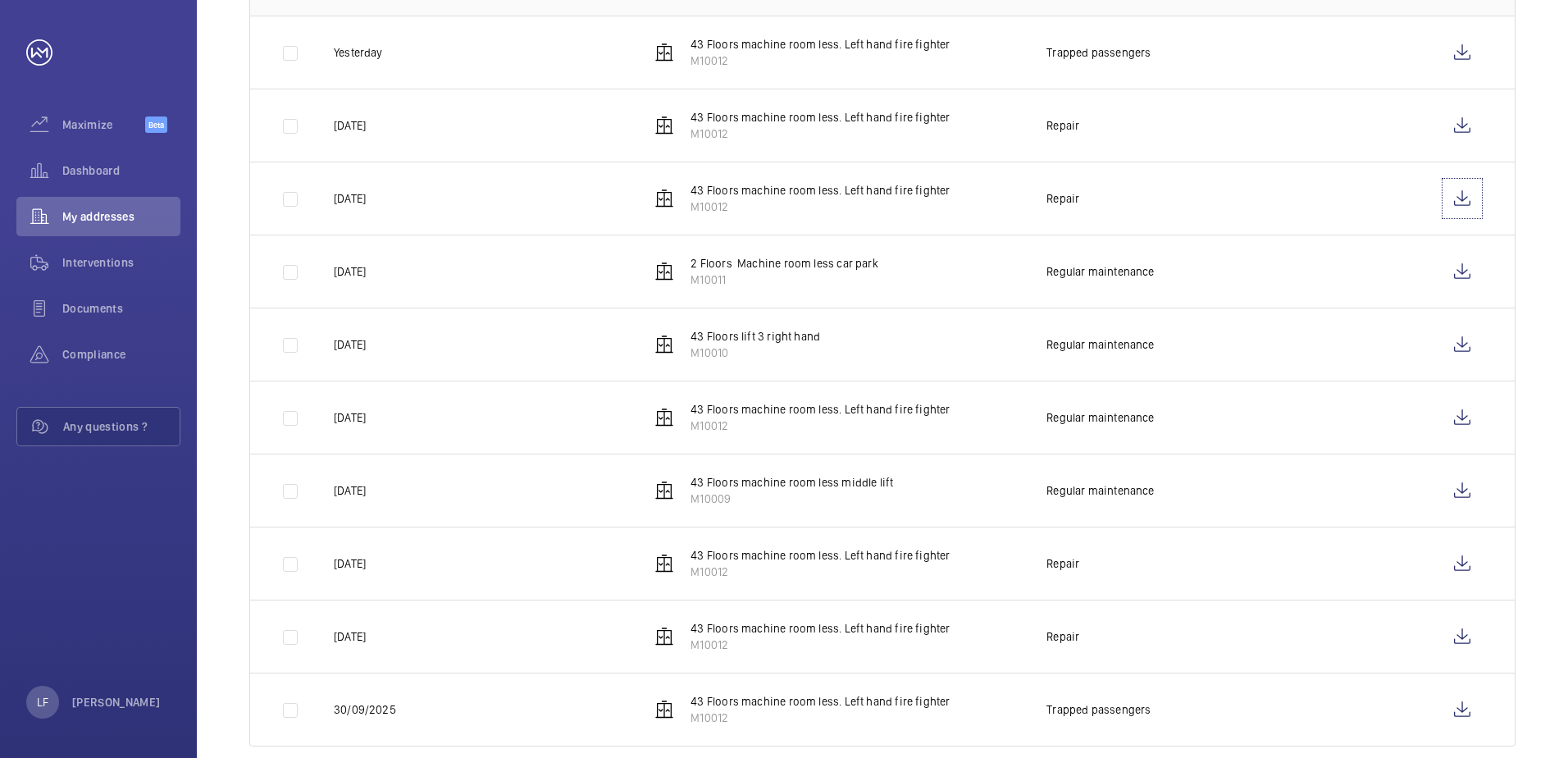
scroll to position [392, 0]
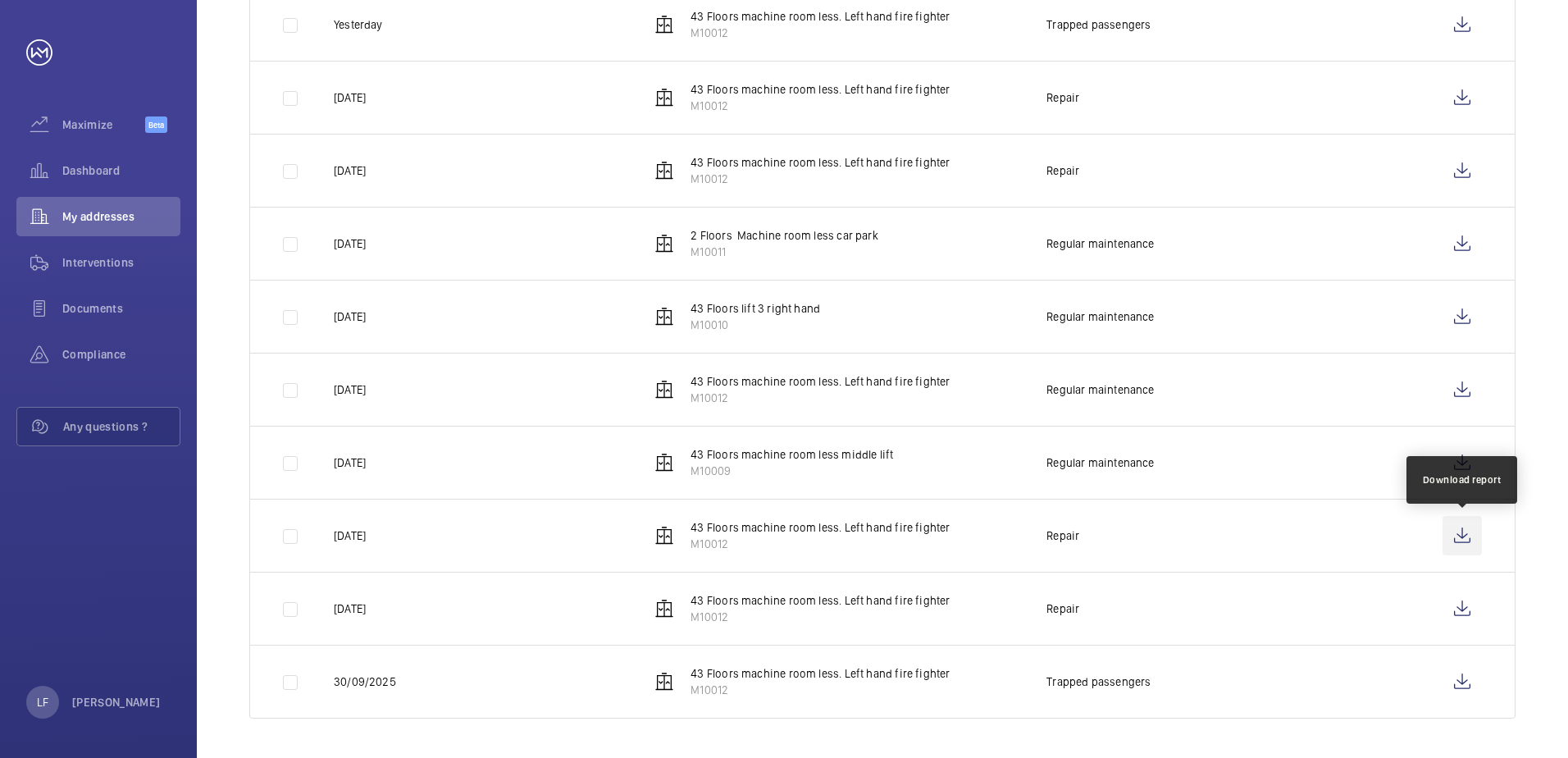
click at [1460, 536] on wm-front-icon-button at bounding box center [1463, 536] width 39 height 39
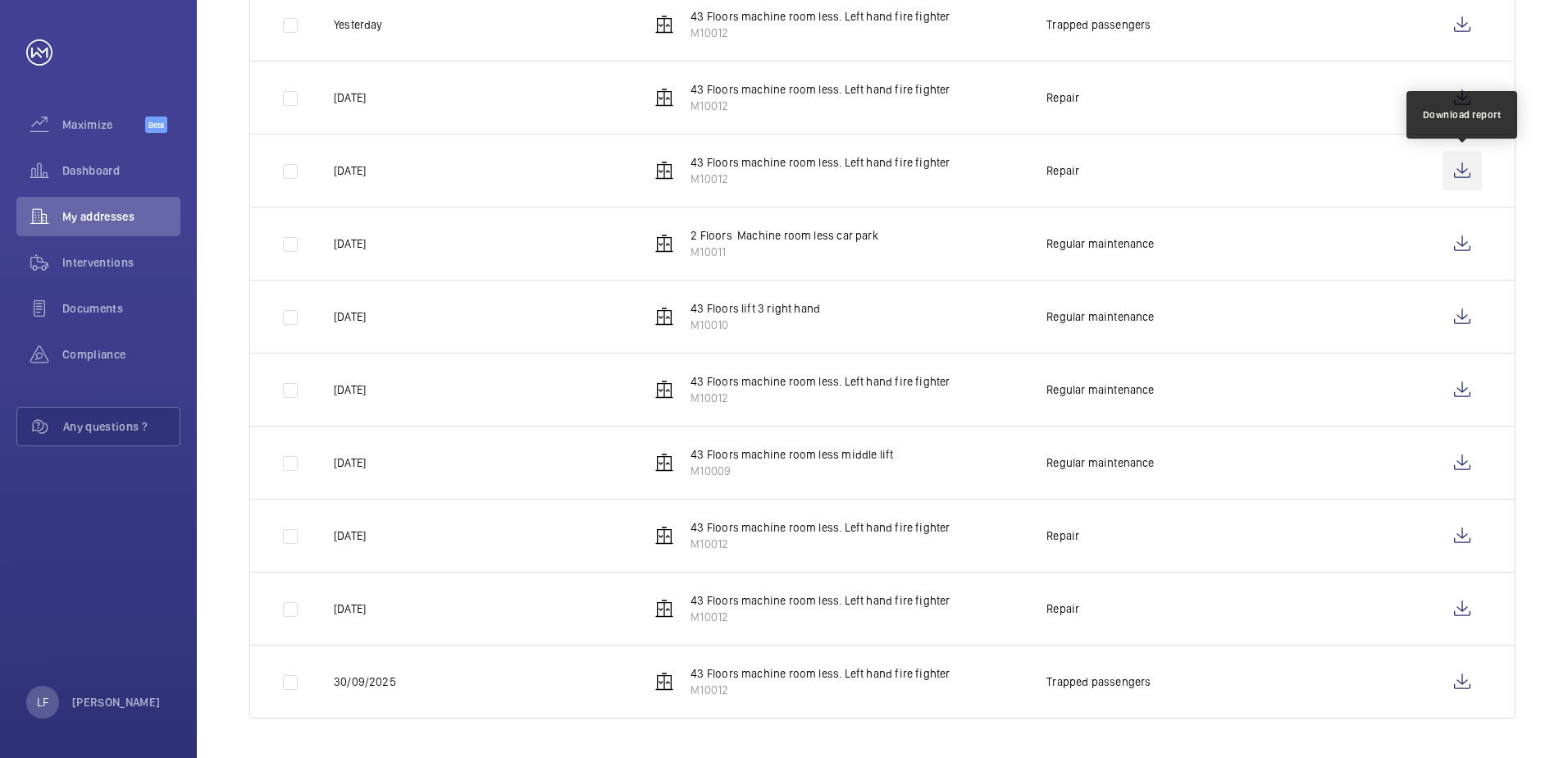
click at [1449, 177] on wm-front-icon-button at bounding box center [1463, 171] width 39 height 39
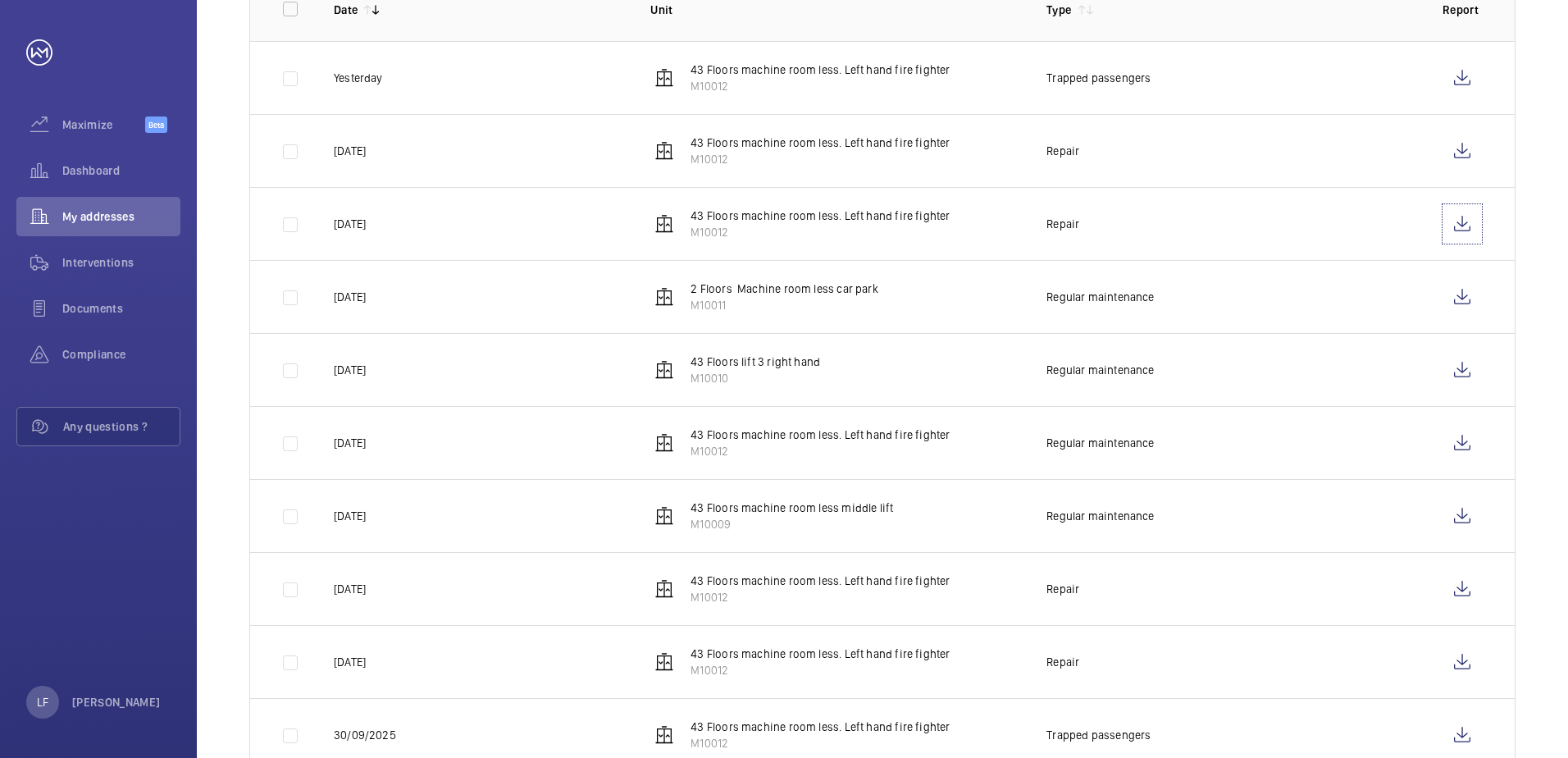
scroll to position [310, 0]
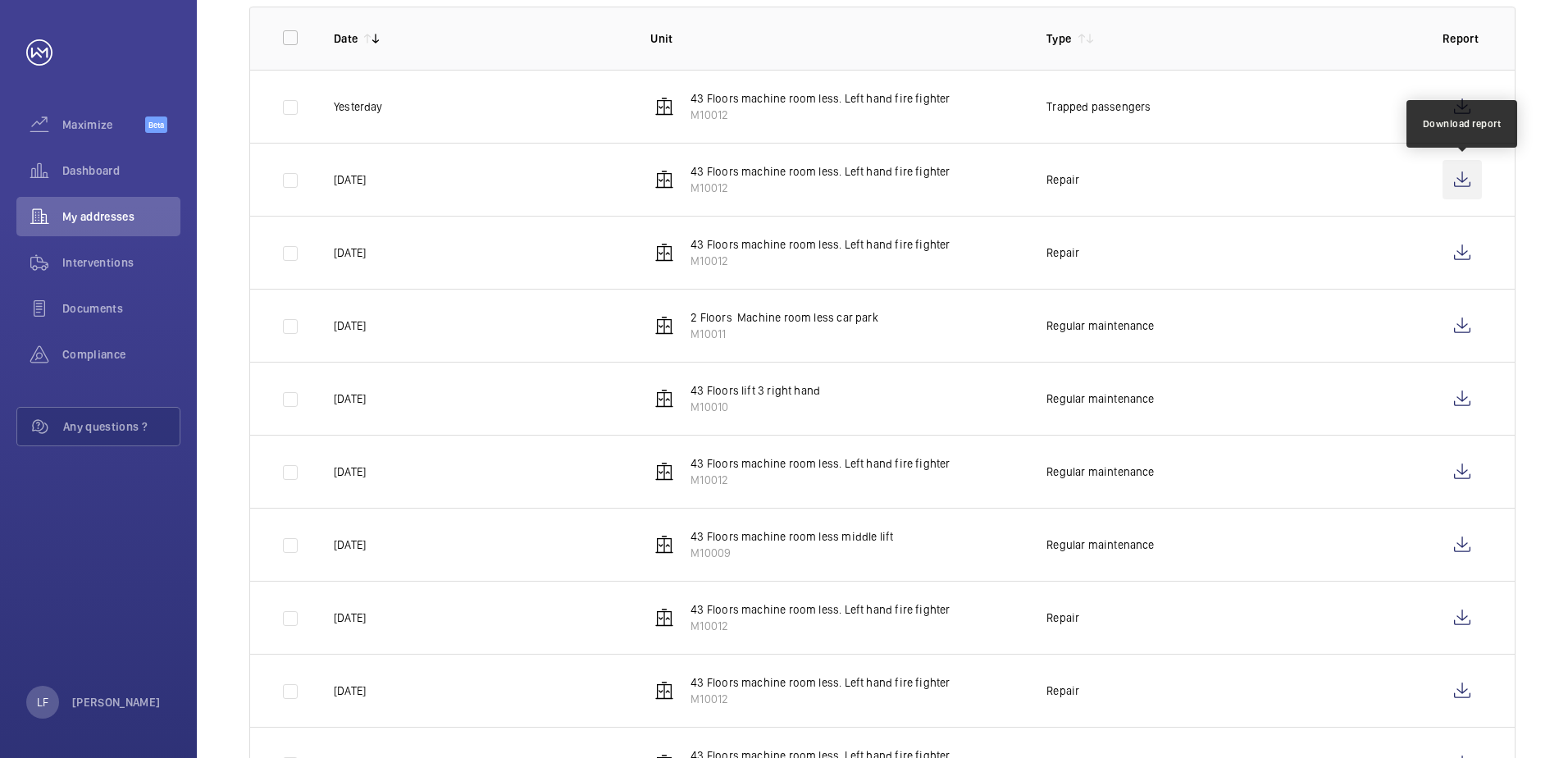
click at [1453, 177] on wm-front-icon-button at bounding box center [1463, 179] width 39 height 39
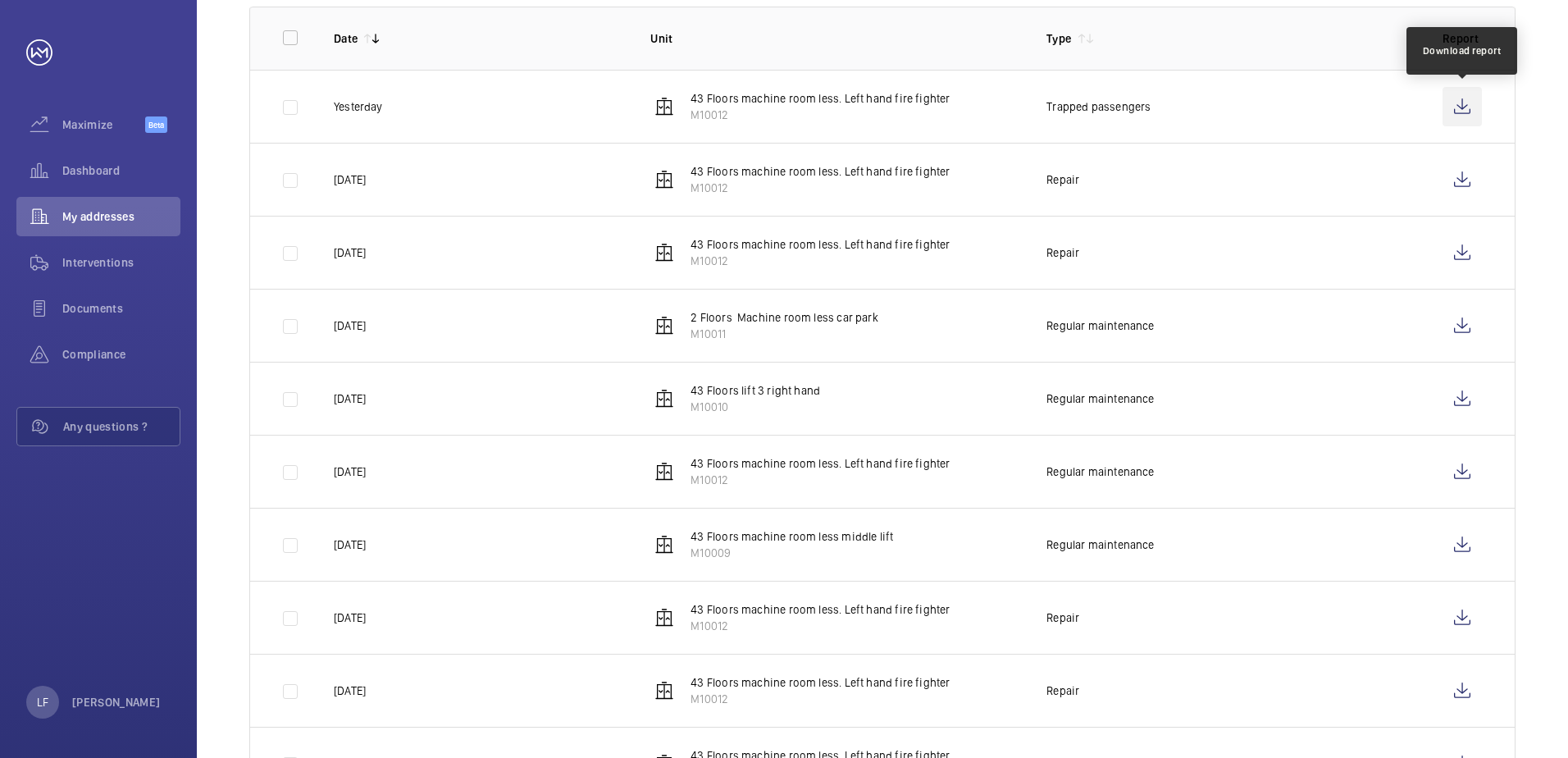
click at [1451, 105] on wm-front-icon-button at bounding box center [1463, 106] width 39 height 39
click at [115, 166] on span "Dashboard" at bounding box center [121, 170] width 118 height 16
